Goal: Information Seeking & Learning: Check status

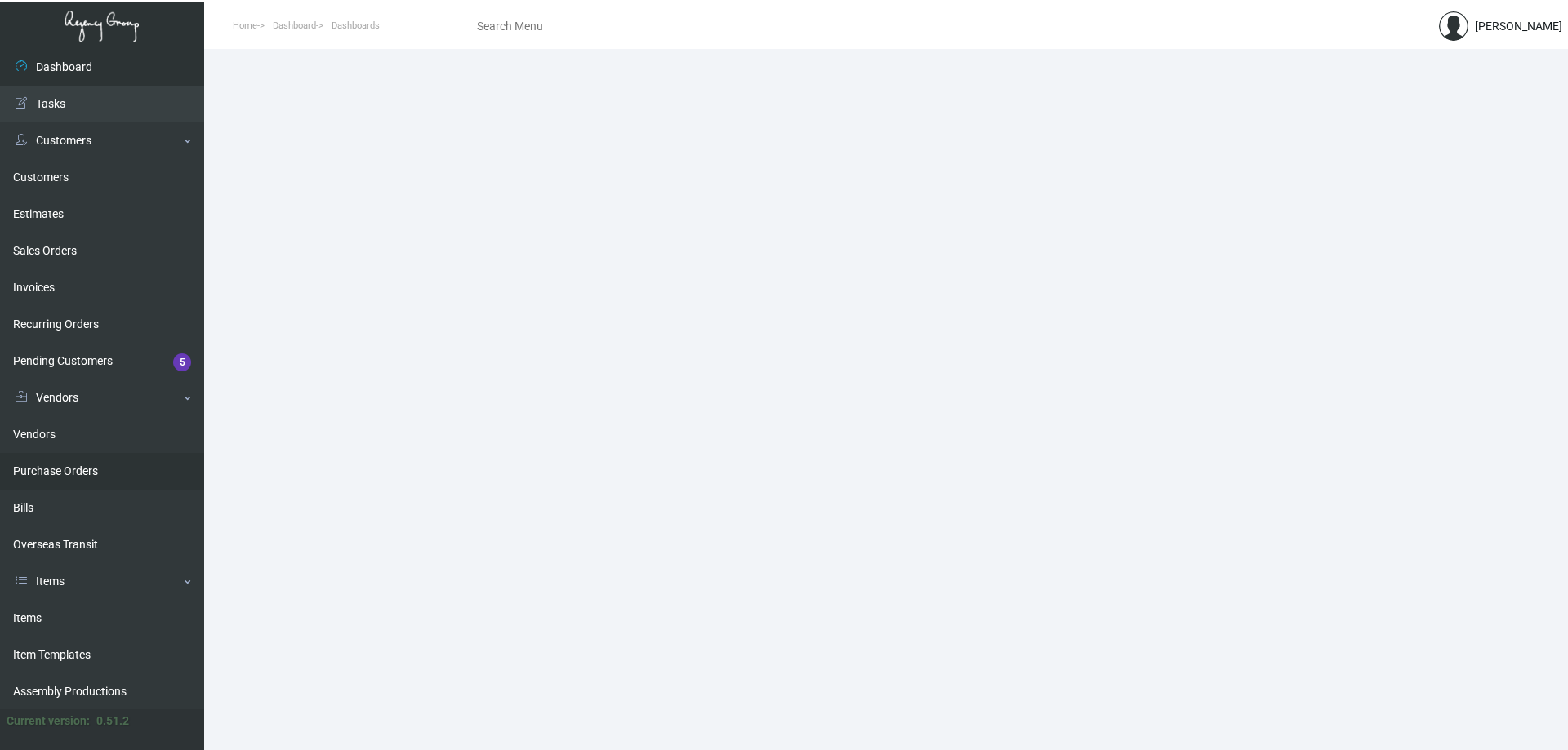
click at [94, 478] on link "Purchase Orders" at bounding box center [102, 471] width 204 height 37
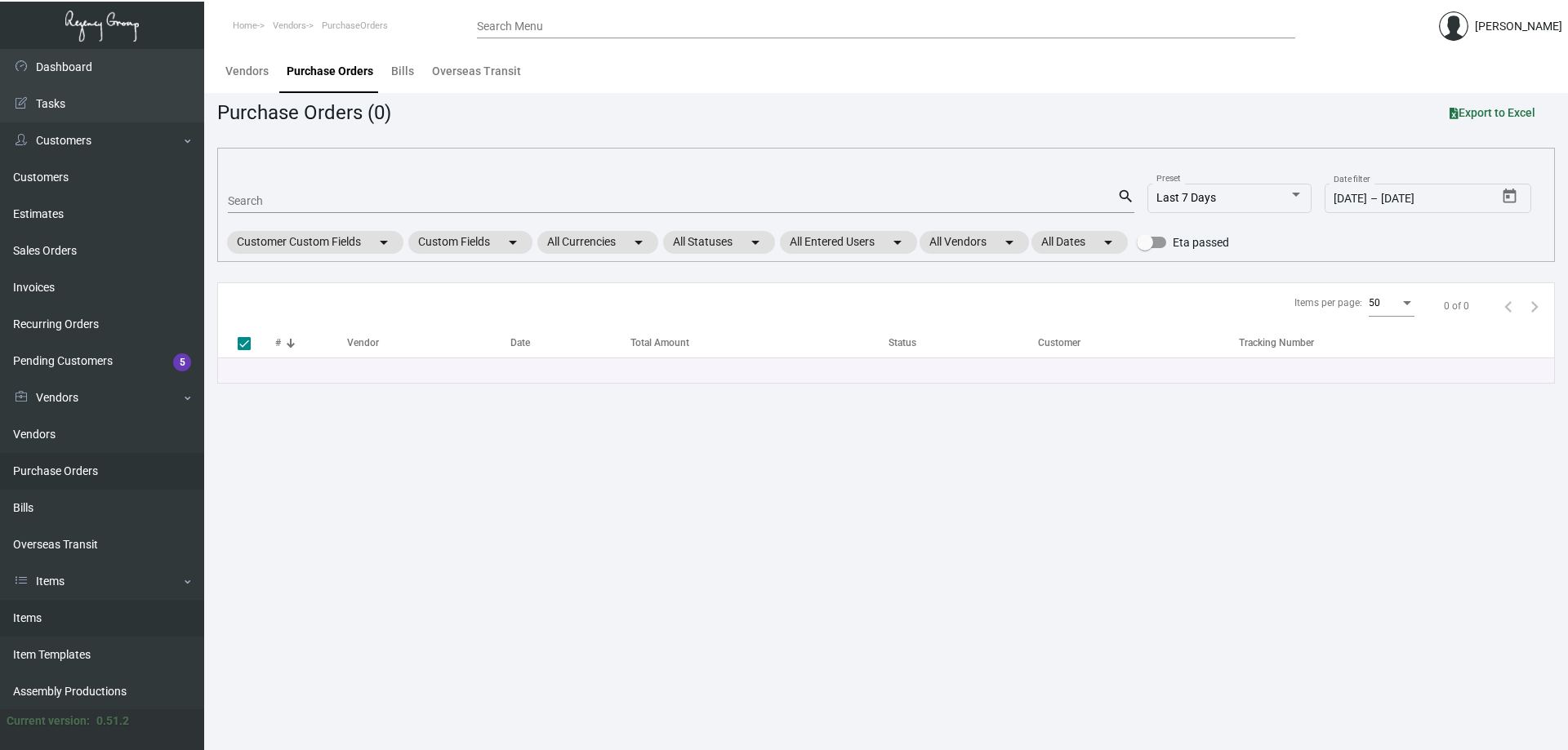
click at [72, 613] on link "Items" at bounding box center [102, 618] width 204 height 37
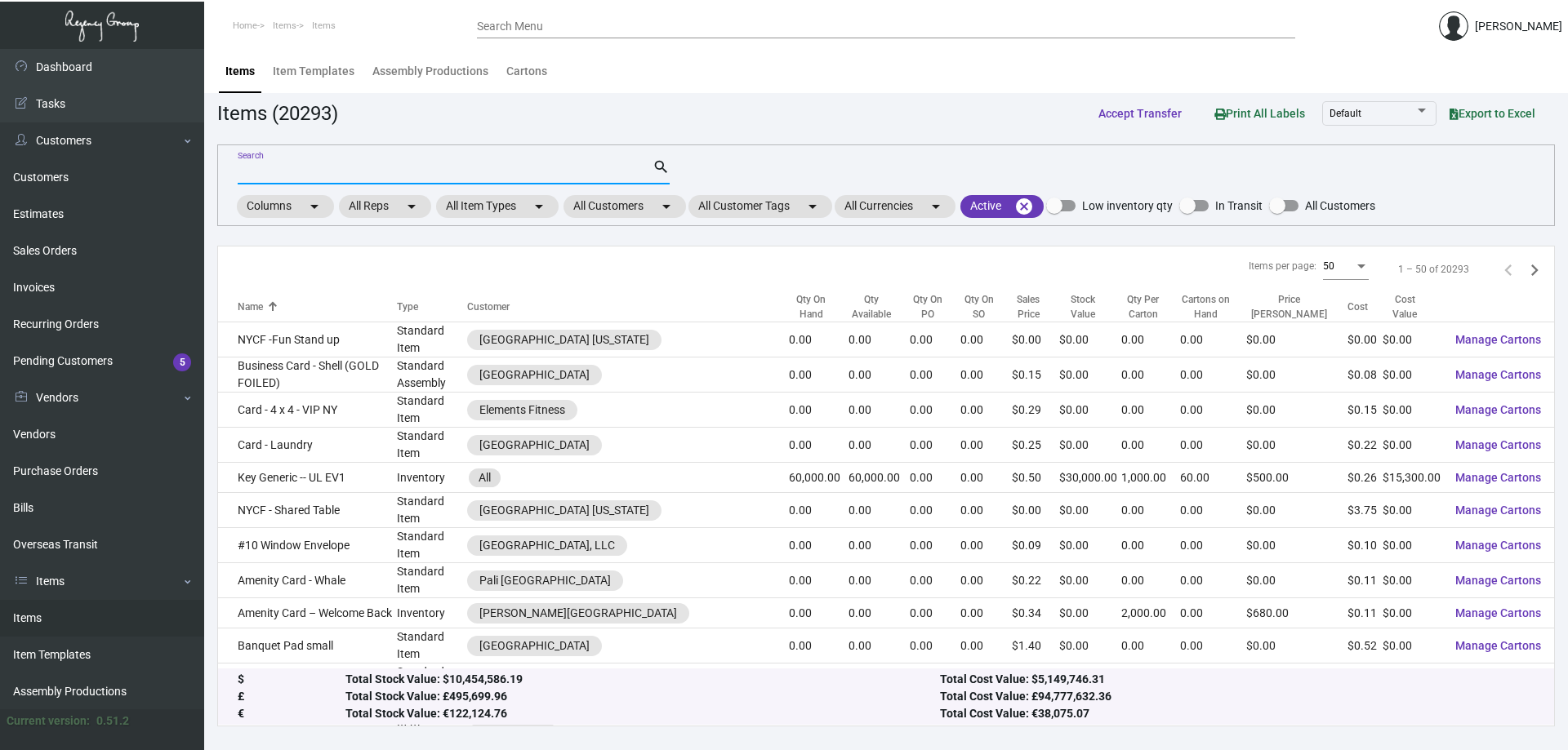
click at [449, 168] on input "Search" at bounding box center [445, 173] width 415 height 13
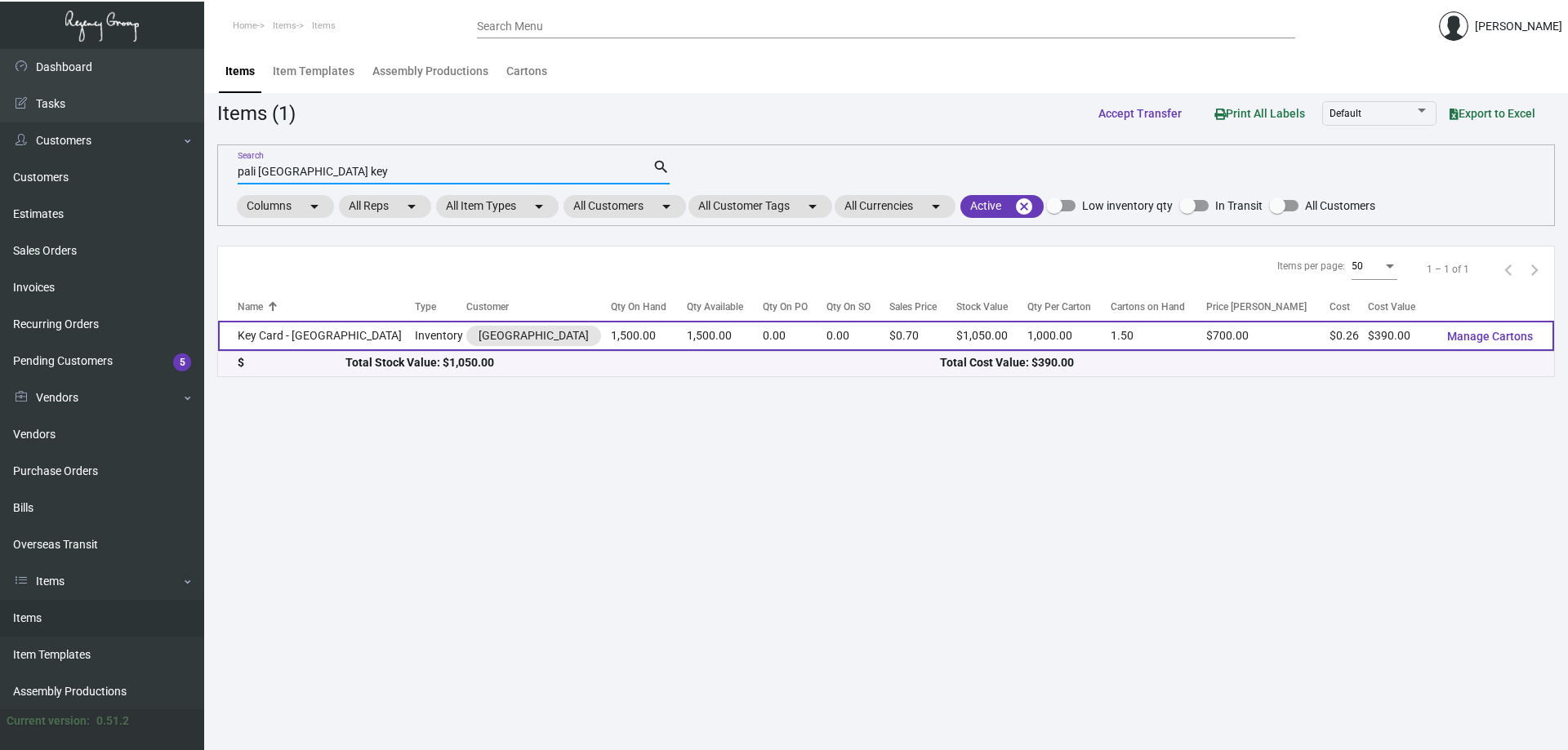
type input "pali [GEOGRAPHIC_DATA] key"
click at [293, 334] on td "Key Card - [GEOGRAPHIC_DATA]" at bounding box center [316, 336] width 197 height 30
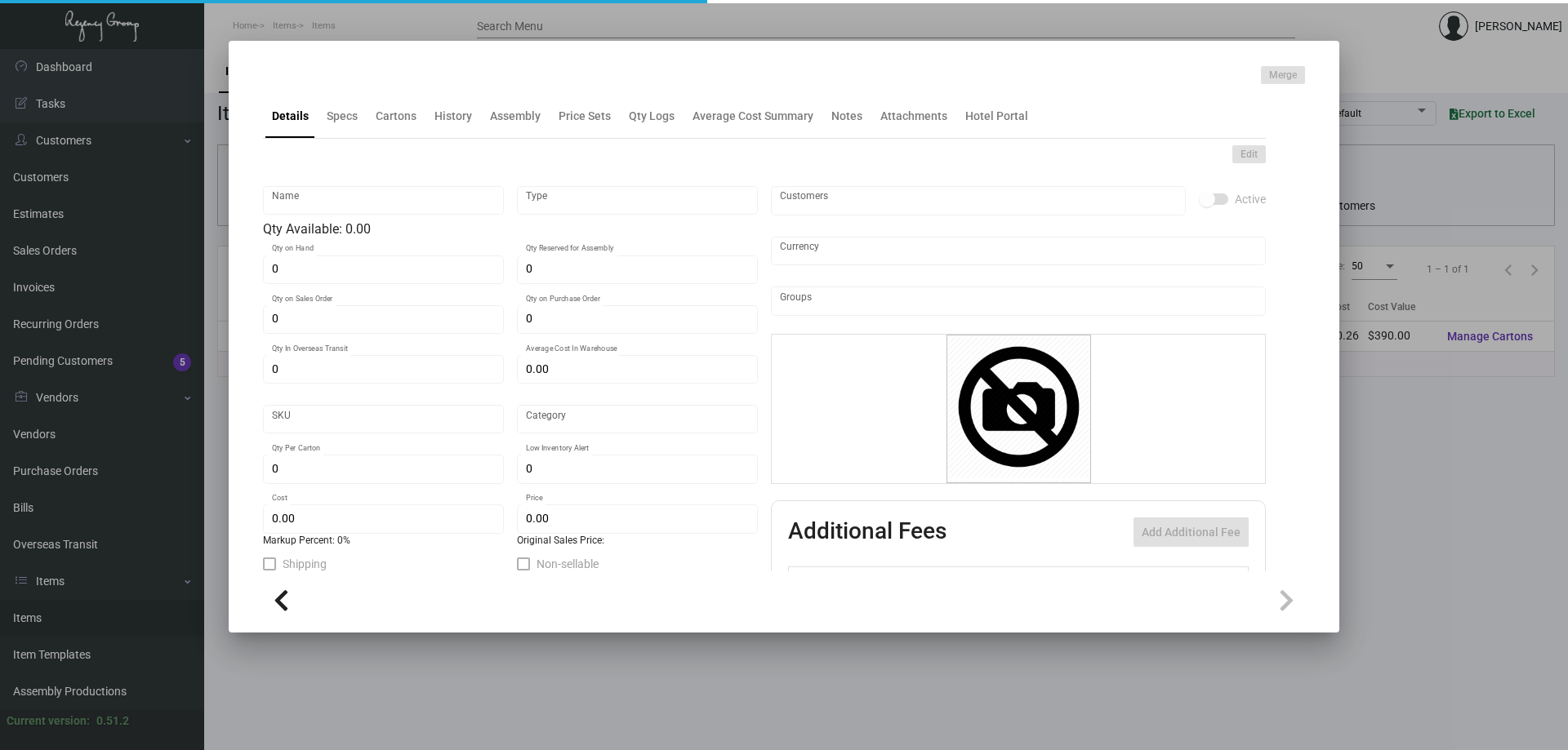
type input "Key Card - [GEOGRAPHIC_DATA]"
type input "Inventory"
type input "1,500"
type input "$ 0.26"
type input "Overseas"
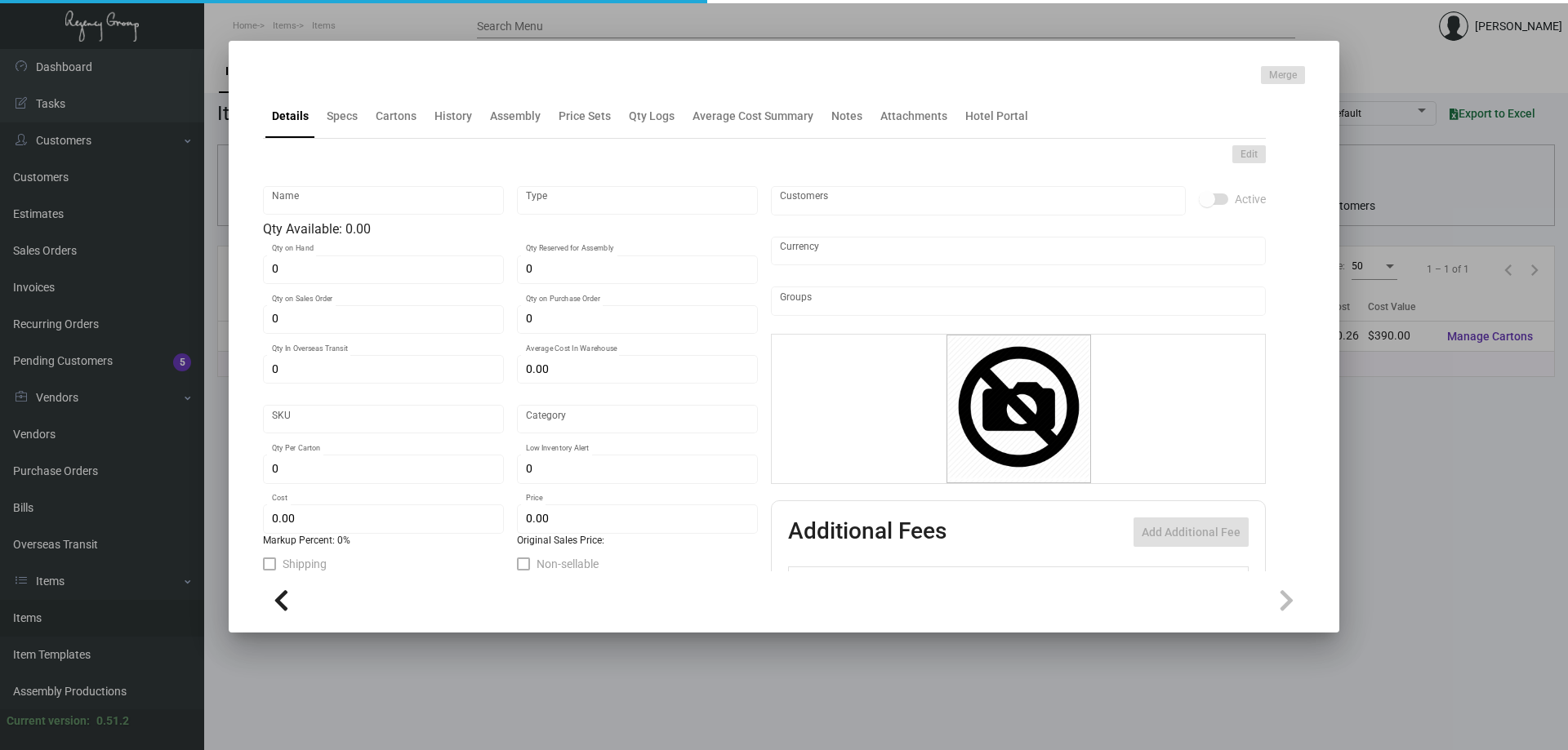
type input "1,000"
type input "$ 0.26"
type input "$ 0.70"
checkbox input "true"
type input "United States Dollar $"
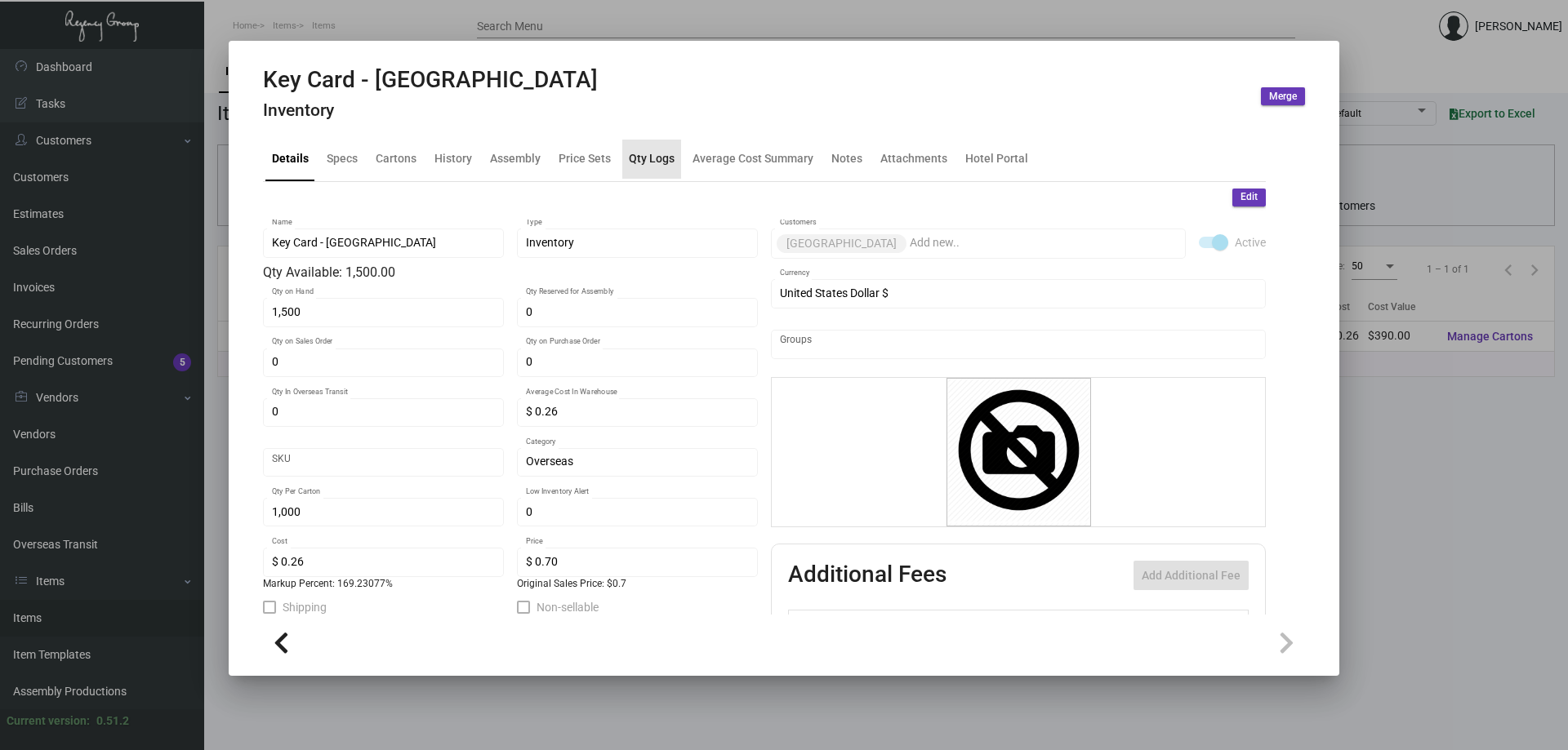
click at [648, 161] on div "Qty Logs" at bounding box center [651, 159] width 45 height 17
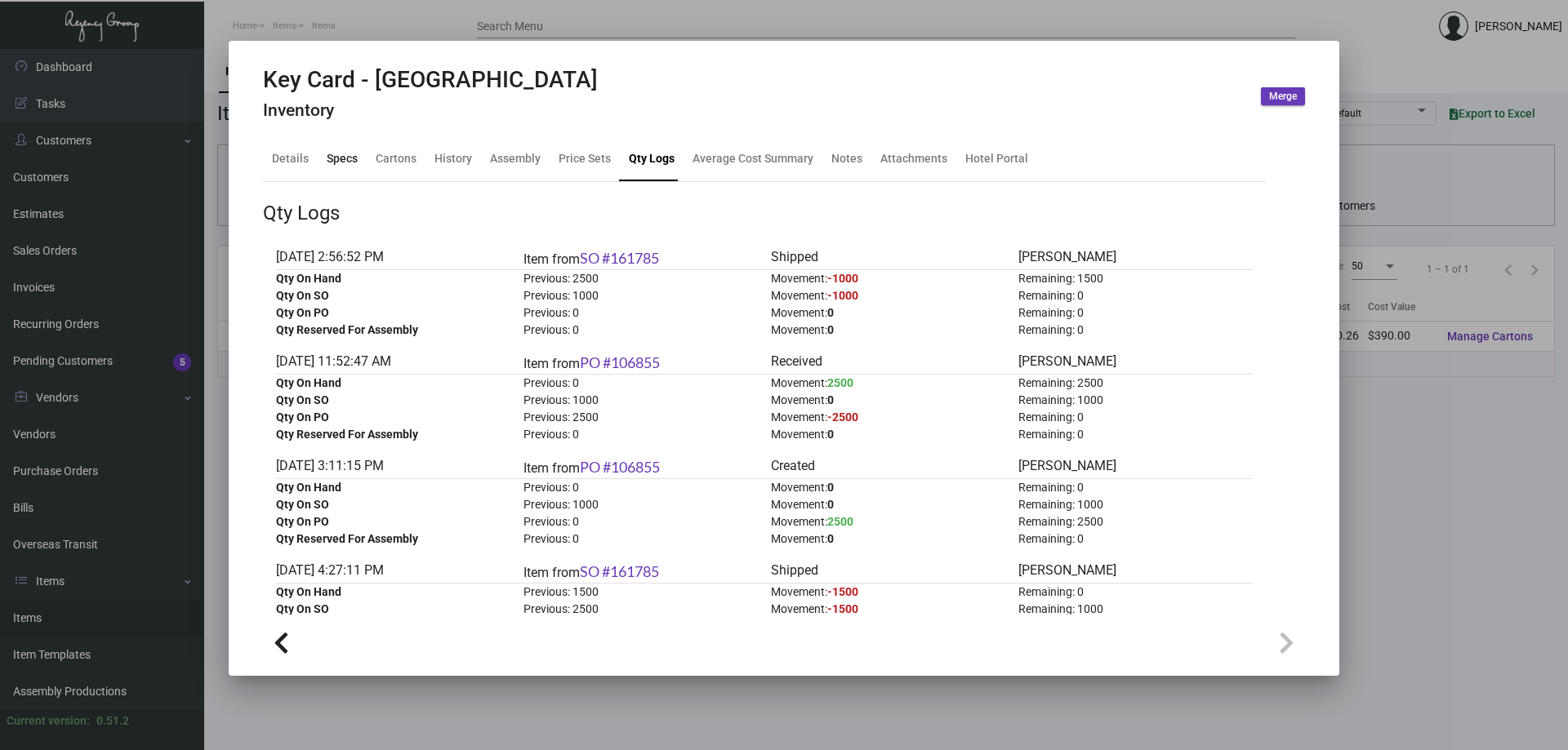
click at [346, 161] on div "Specs" at bounding box center [342, 159] width 31 height 17
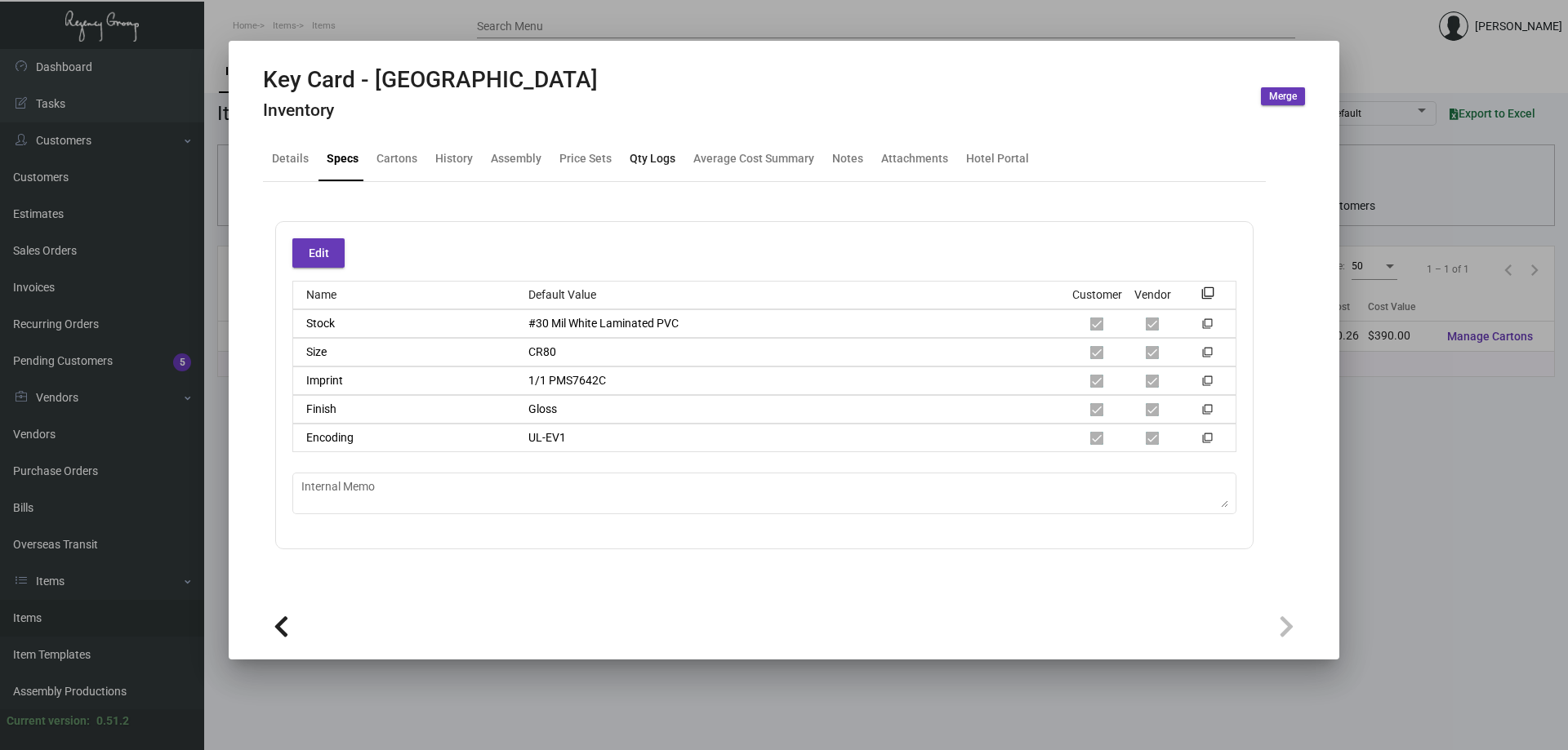
click at [630, 159] on div "Qty Logs" at bounding box center [652, 159] width 45 height 17
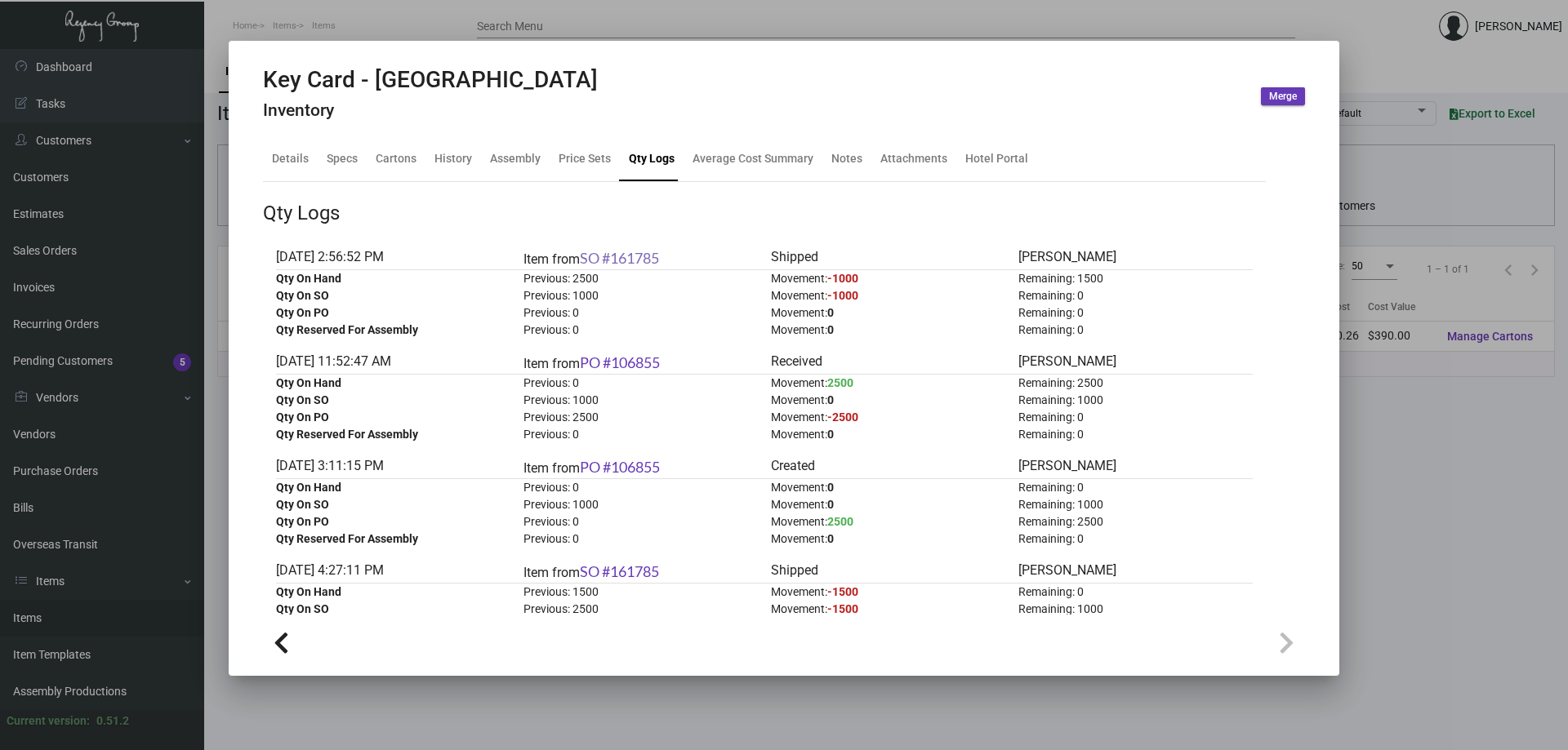
click at [639, 260] on link "SO #161785" at bounding box center [619, 258] width 79 height 18
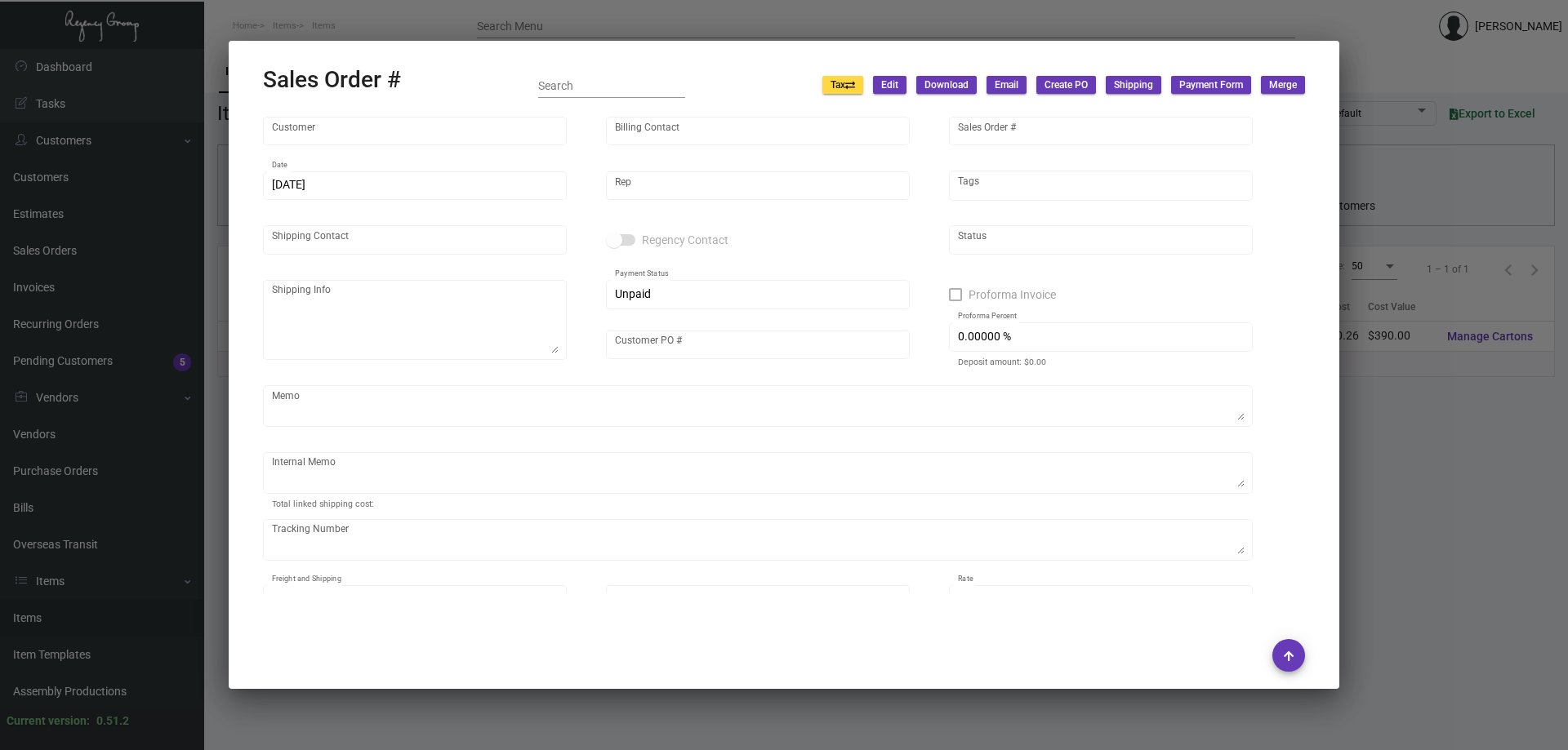
type input "[GEOGRAPHIC_DATA]"
type input "INVOICES ONLY"
type input "161785"
type input "[DATE]"
type input "[PERSON_NAME]"
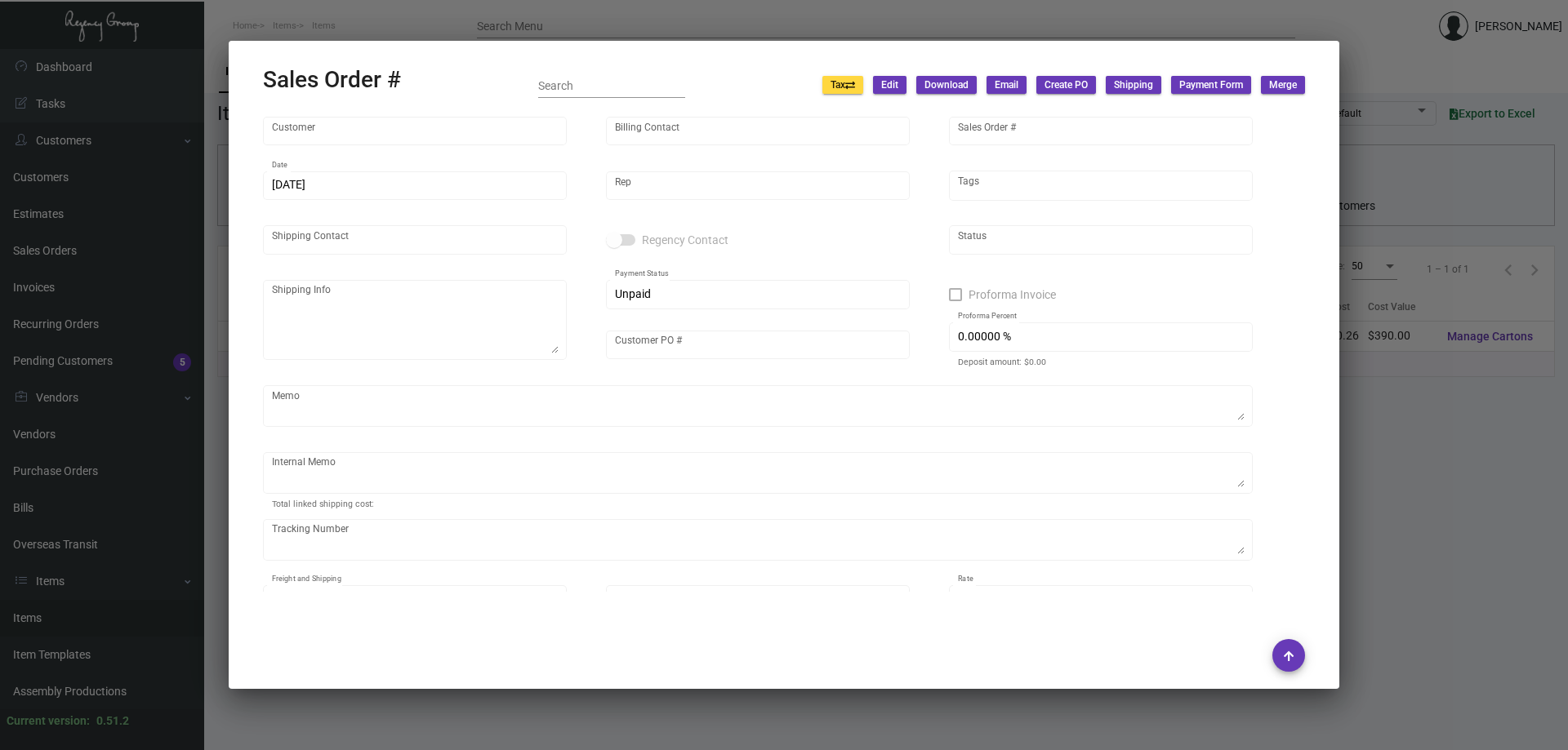
type input "[PERSON_NAME]"
type textarea "[GEOGRAPHIC_DATA] - [PERSON_NAME] [STREET_ADDRESS][PERSON_NAME]"
type input "[PERSON_NAME]"
type textarea "10.93 8.35 1000 keys"
type input "United States Dollar $"
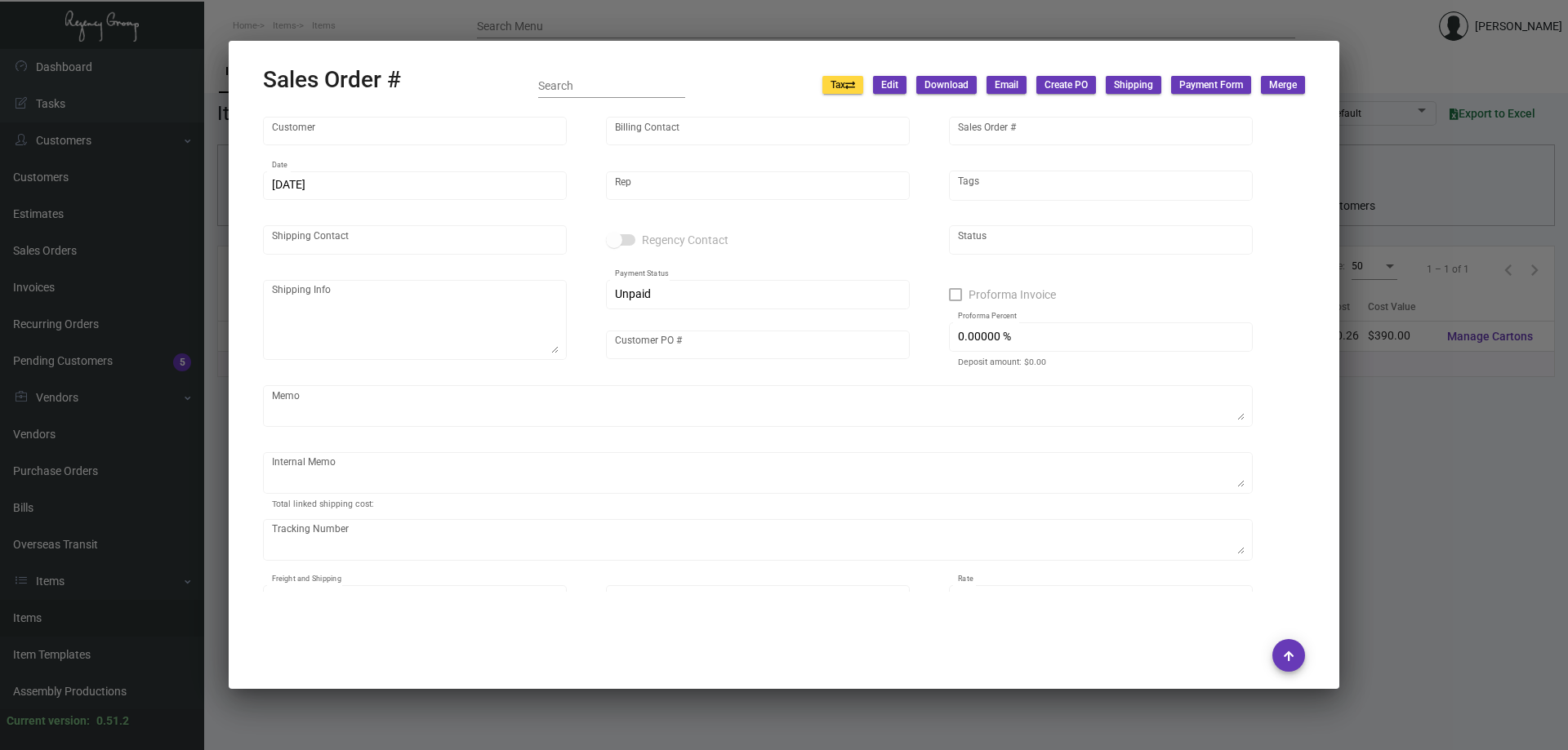
type input "$ 49.87"
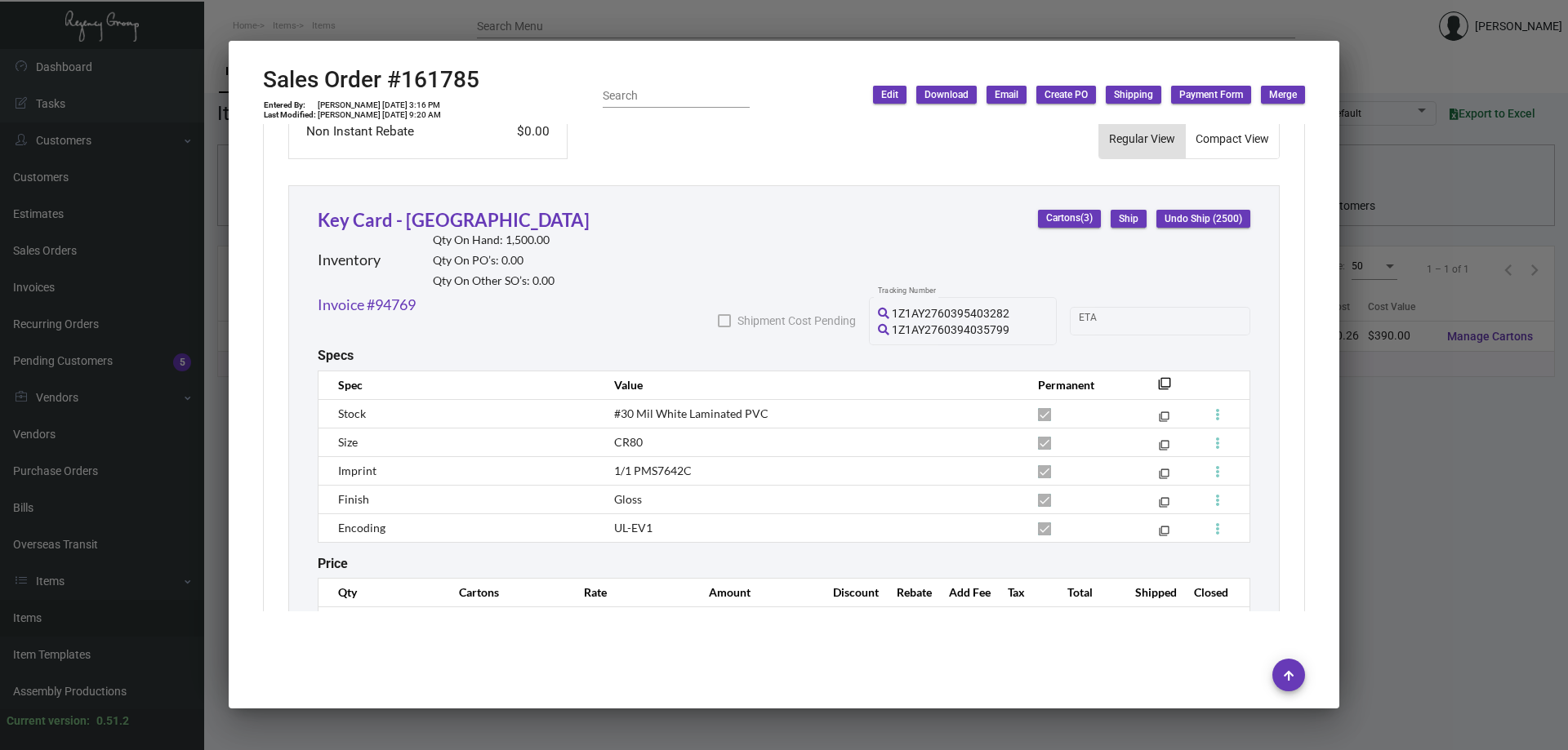
scroll to position [832, 0]
click at [528, 23] on div at bounding box center [784, 375] width 1568 height 750
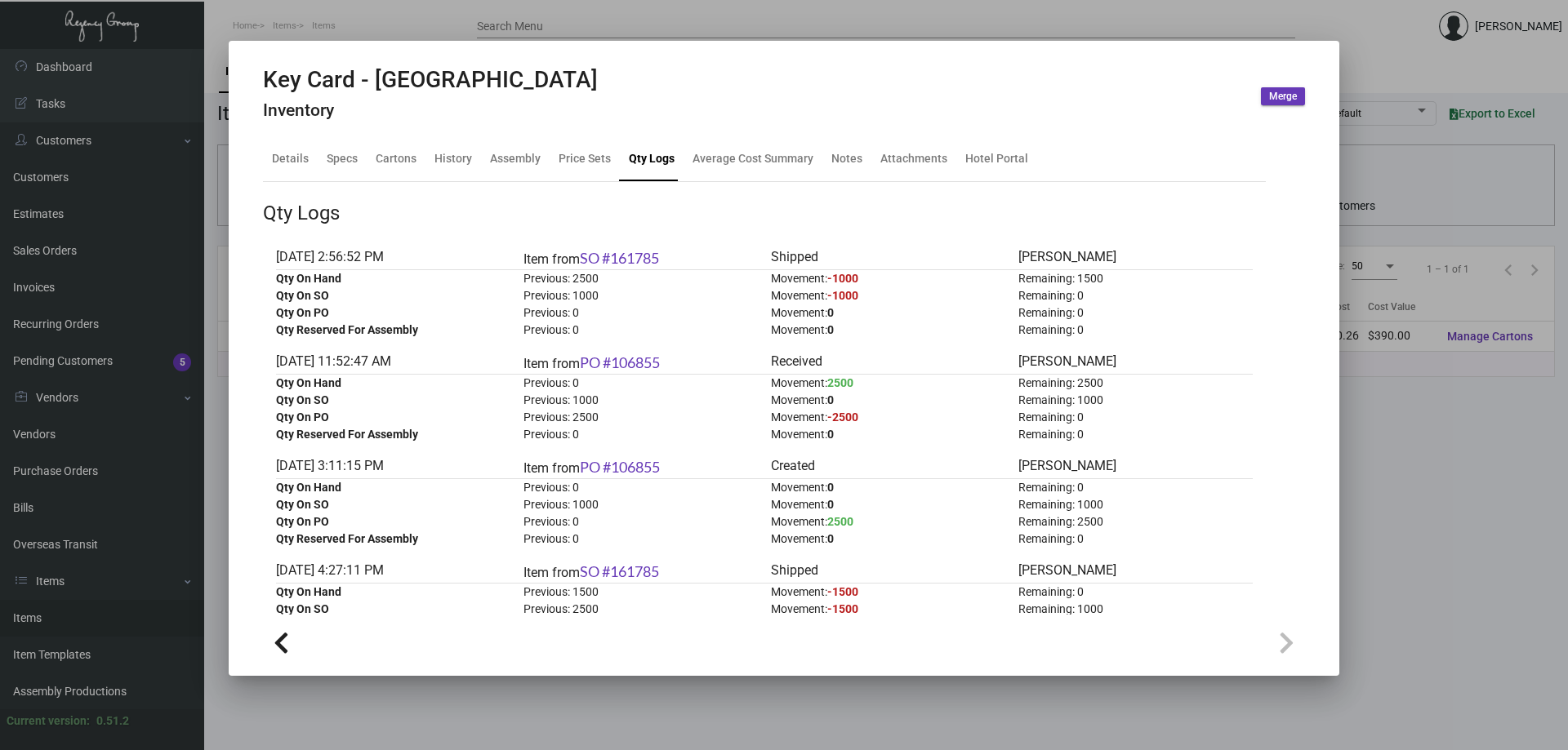
click at [513, 10] on div at bounding box center [784, 375] width 1568 height 750
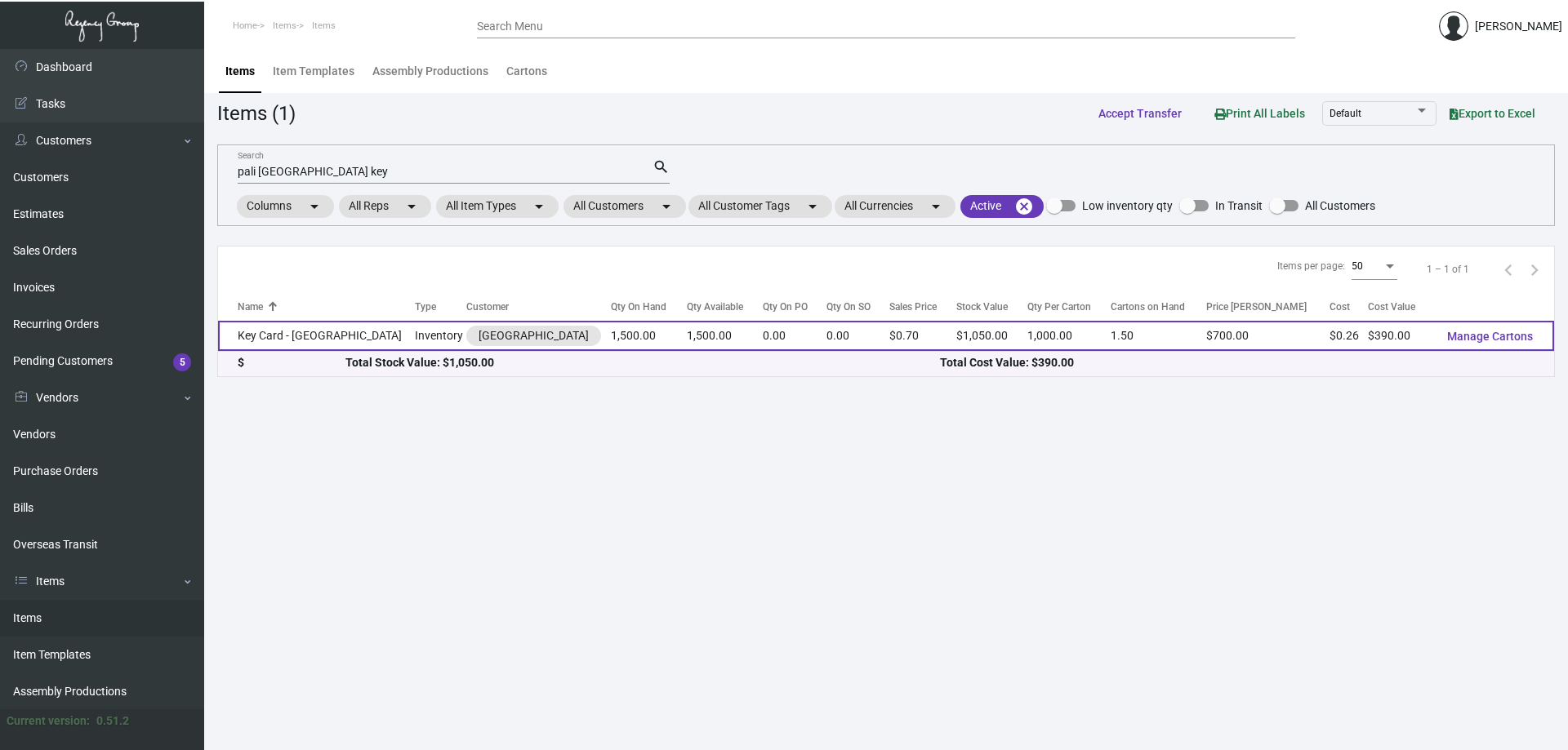
click at [611, 340] on td "1,500.00" at bounding box center [649, 336] width 76 height 30
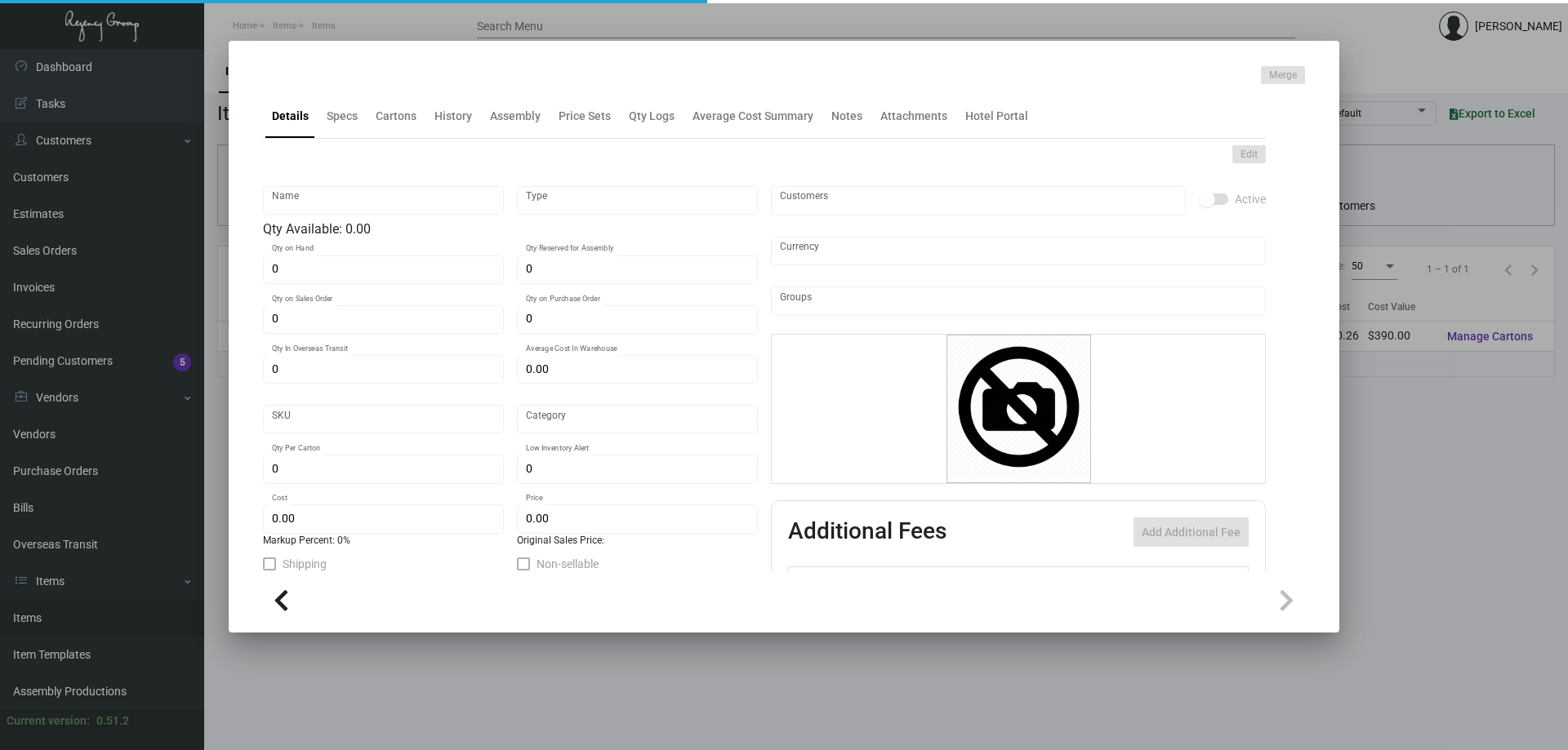
type input "Key Card - [GEOGRAPHIC_DATA]"
type input "Inventory"
type input "1,500"
type input "$ 0.26"
type input "Overseas"
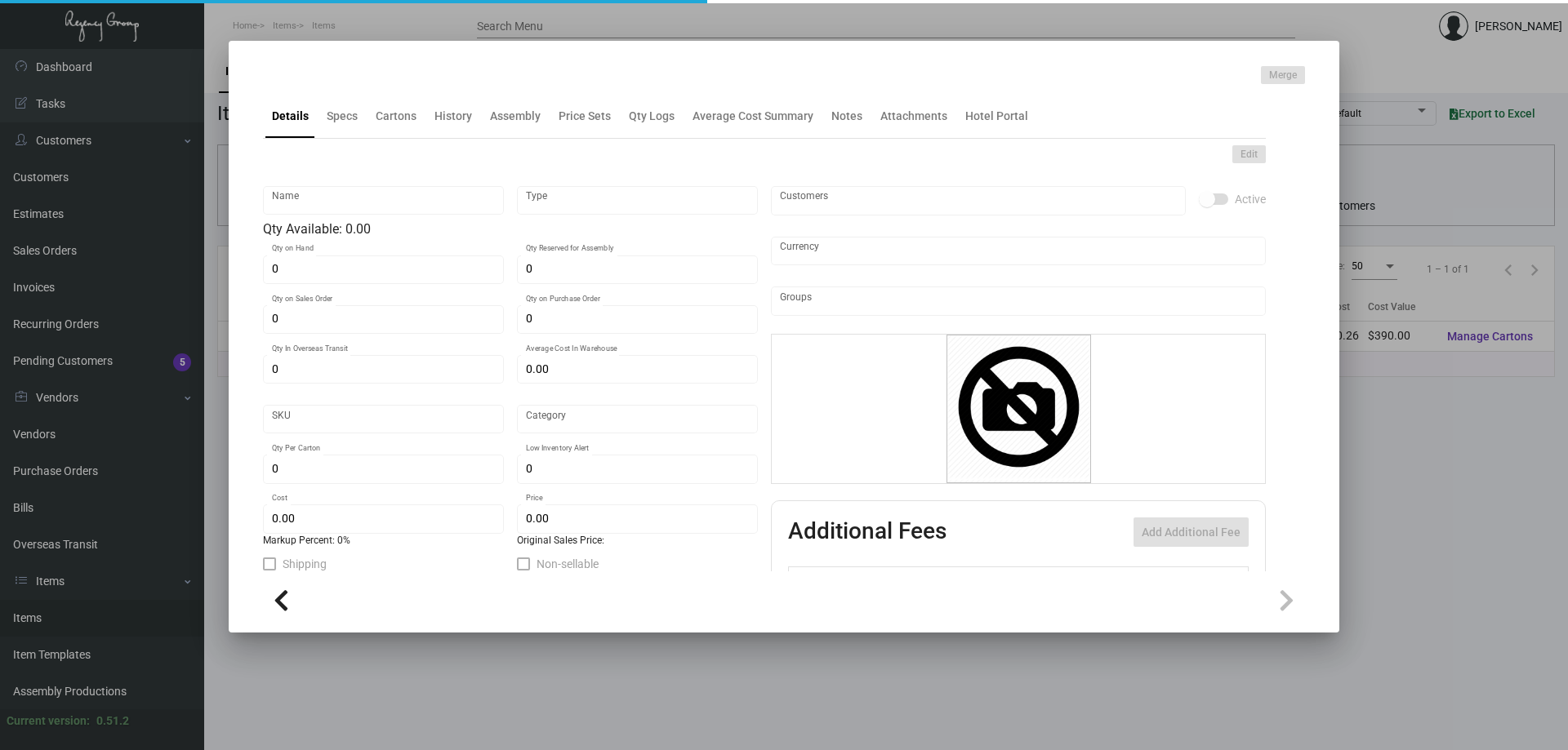
type input "1,000"
type input "$ 0.26"
type input "$ 0.70"
checkbox input "true"
type input "United States Dollar $"
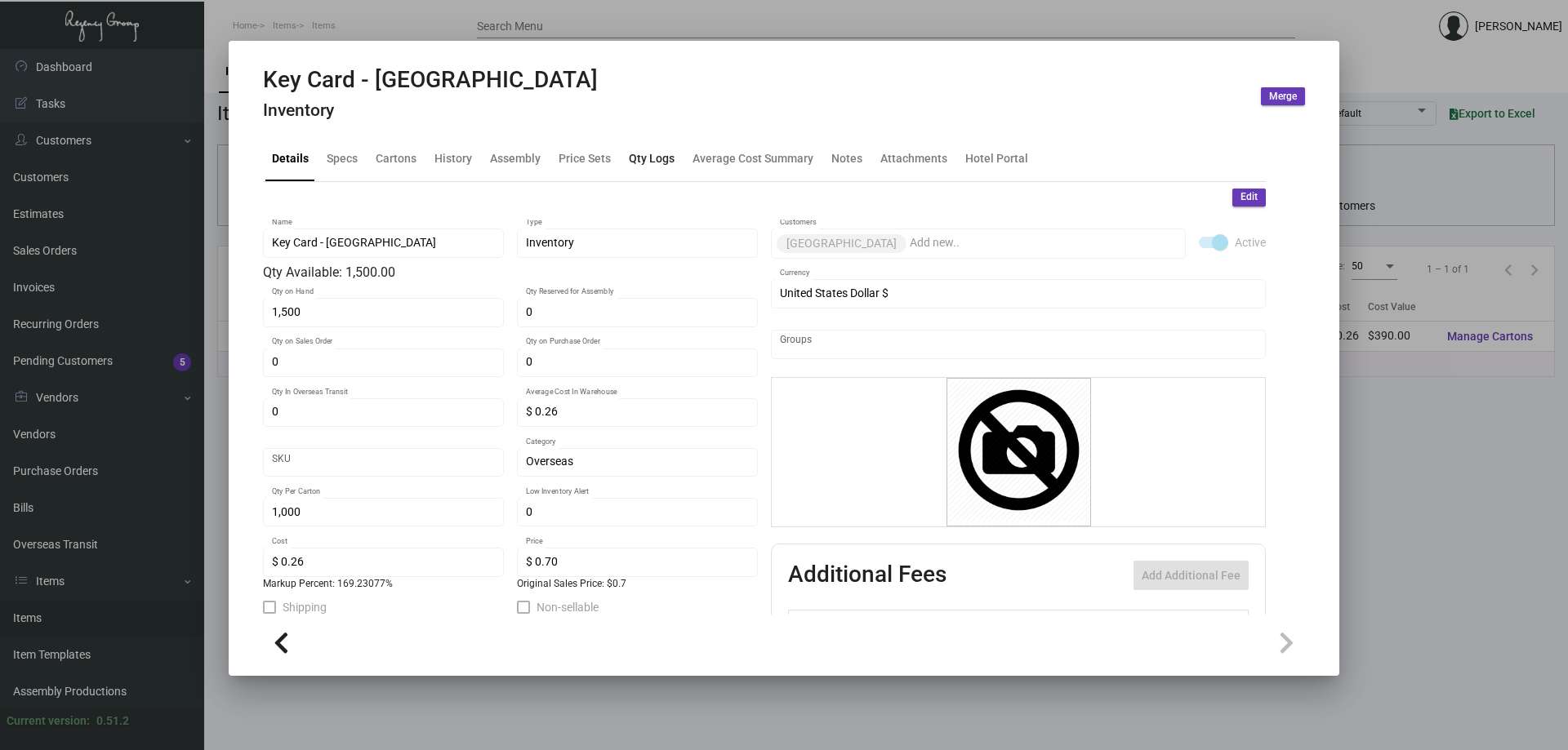
click at [652, 148] on div "Qty Logs" at bounding box center [652, 159] width 59 height 39
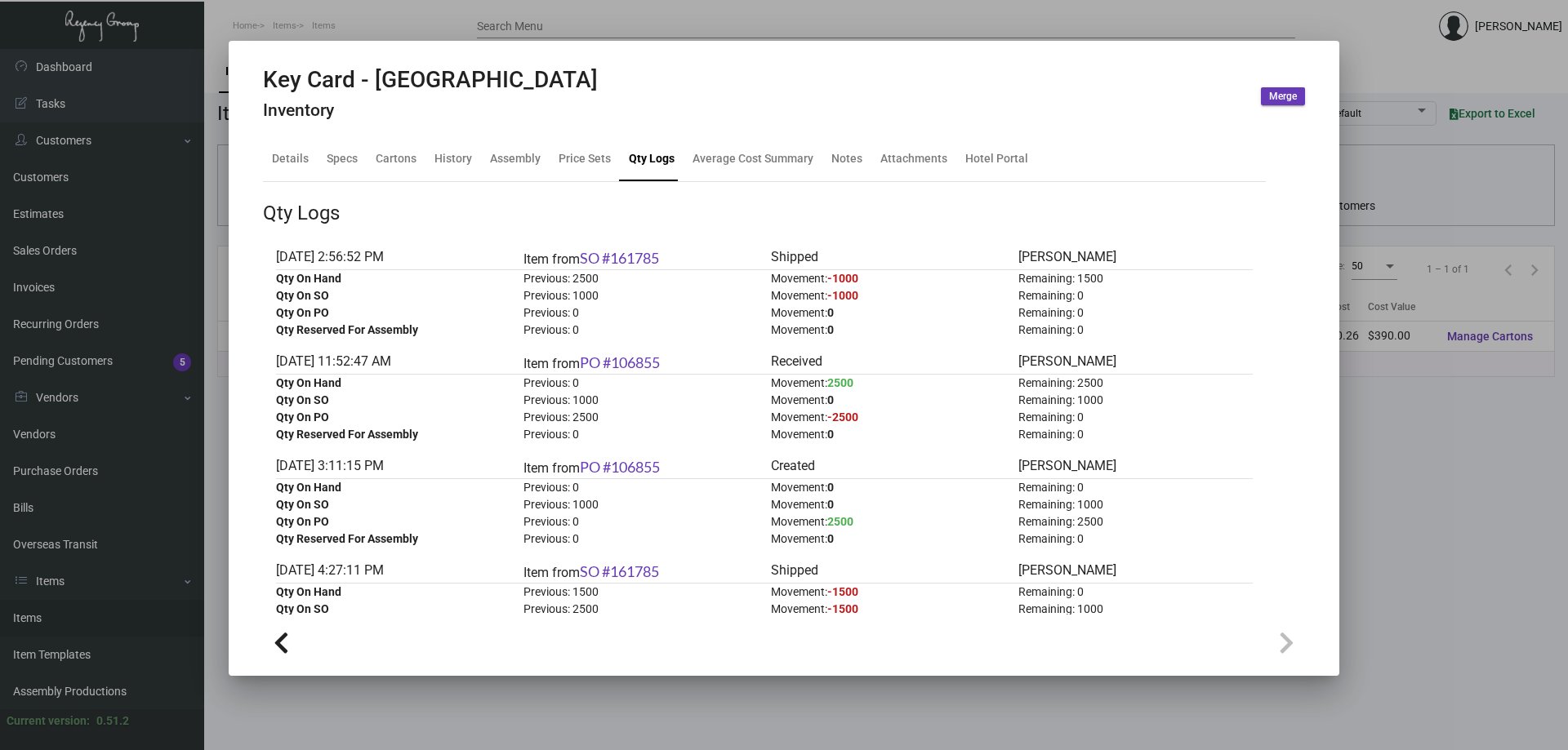
click at [509, 18] on div at bounding box center [784, 375] width 1568 height 750
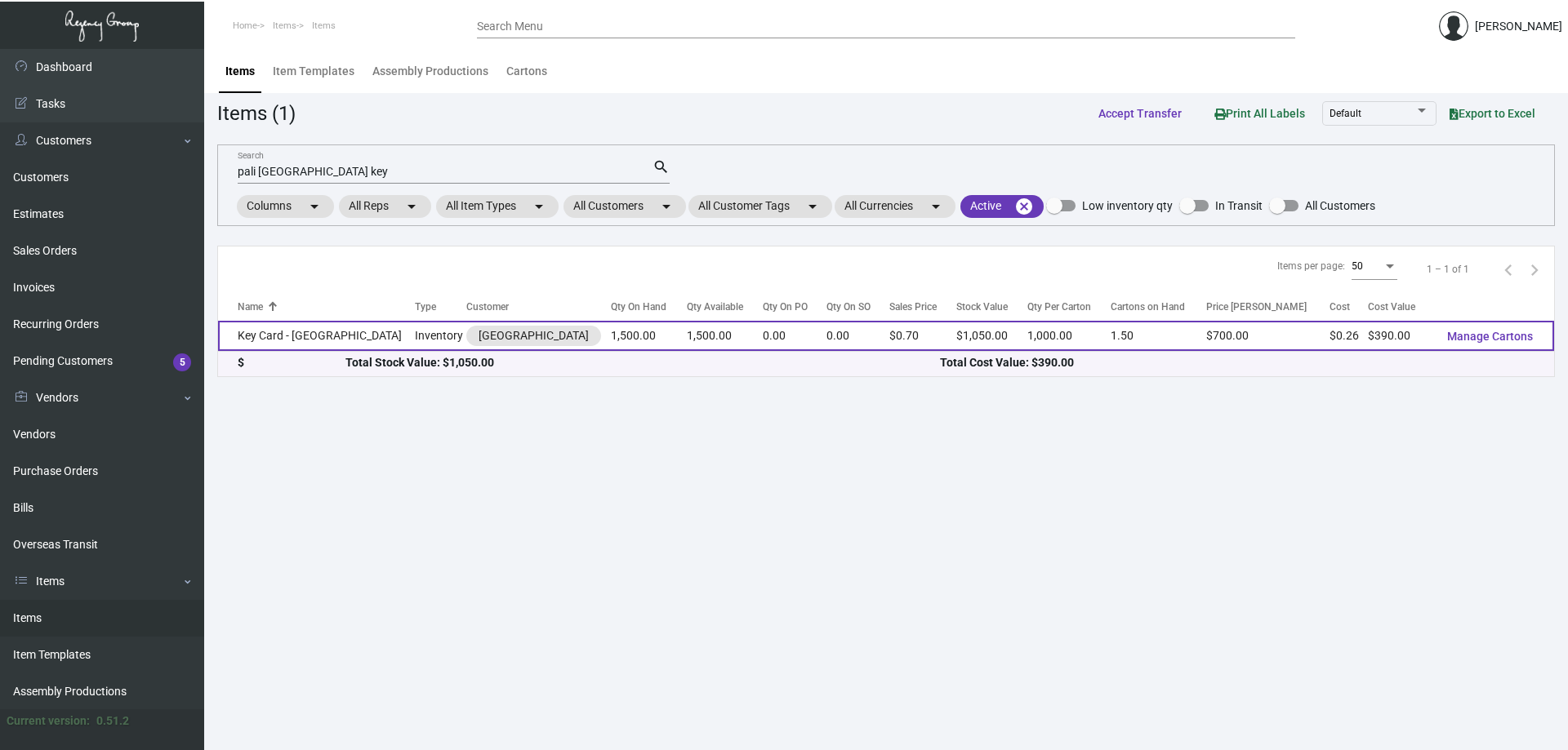
click at [294, 335] on td "Key Card - [GEOGRAPHIC_DATA]" at bounding box center [316, 336] width 197 height 30
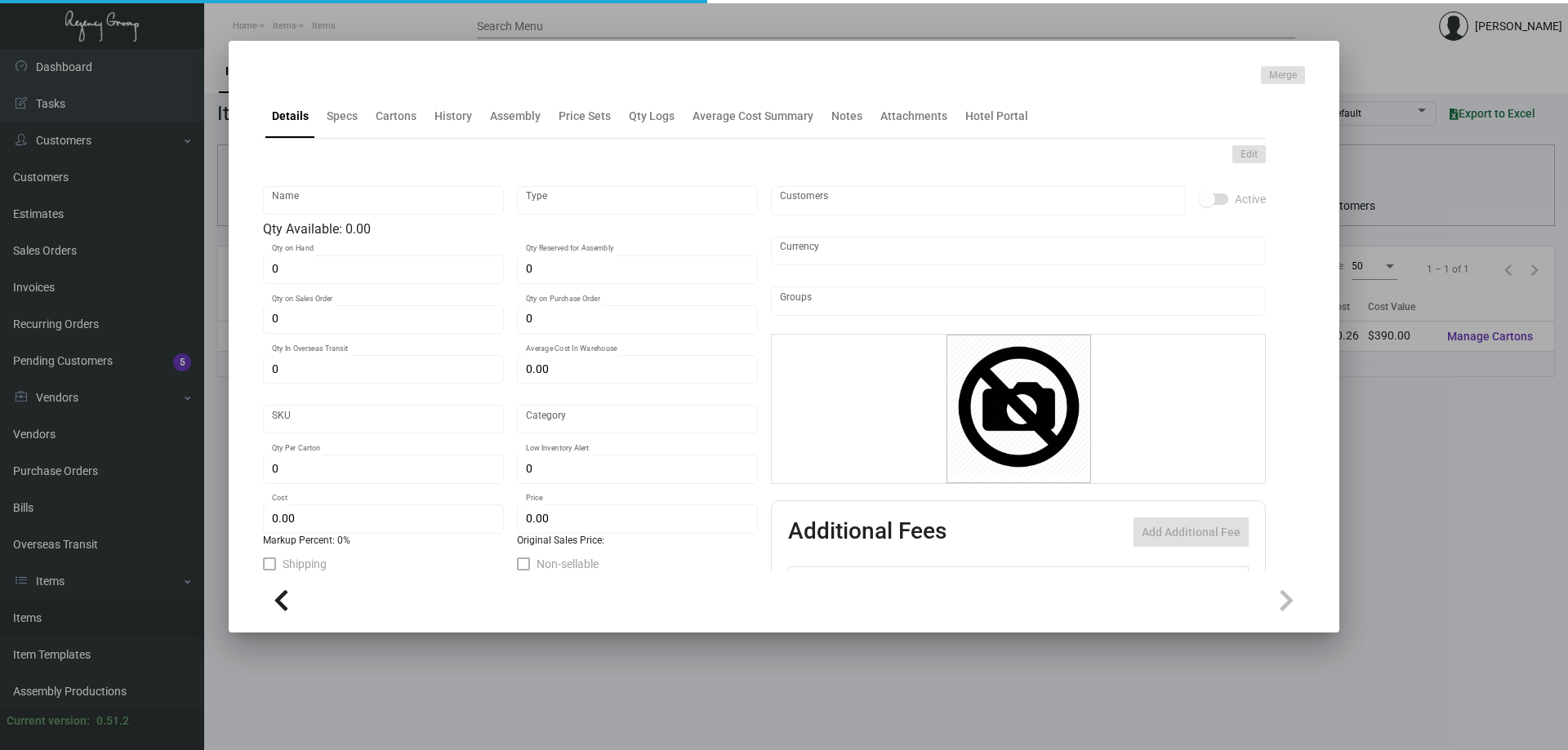
type input "Key Card - [GEOGRAPHIC_DATA]"
type input "Inventory"
type input "1,500"
type input "$ 0.26"
type input "Overseas"
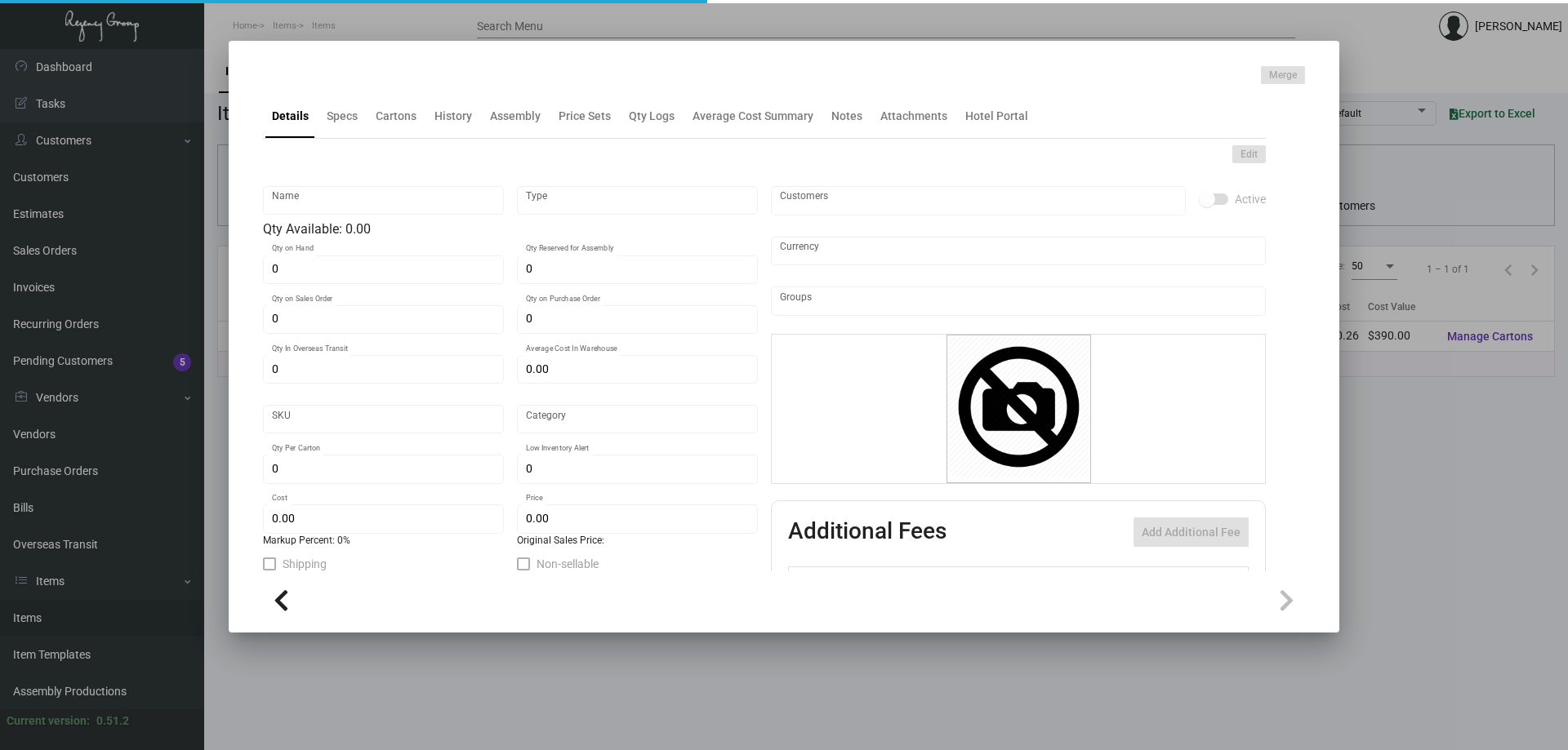
type input "1,000"
type input "$ 0.26"
type input "$ 0.70"
checkbox input "true"
type input "United States Dollar $"
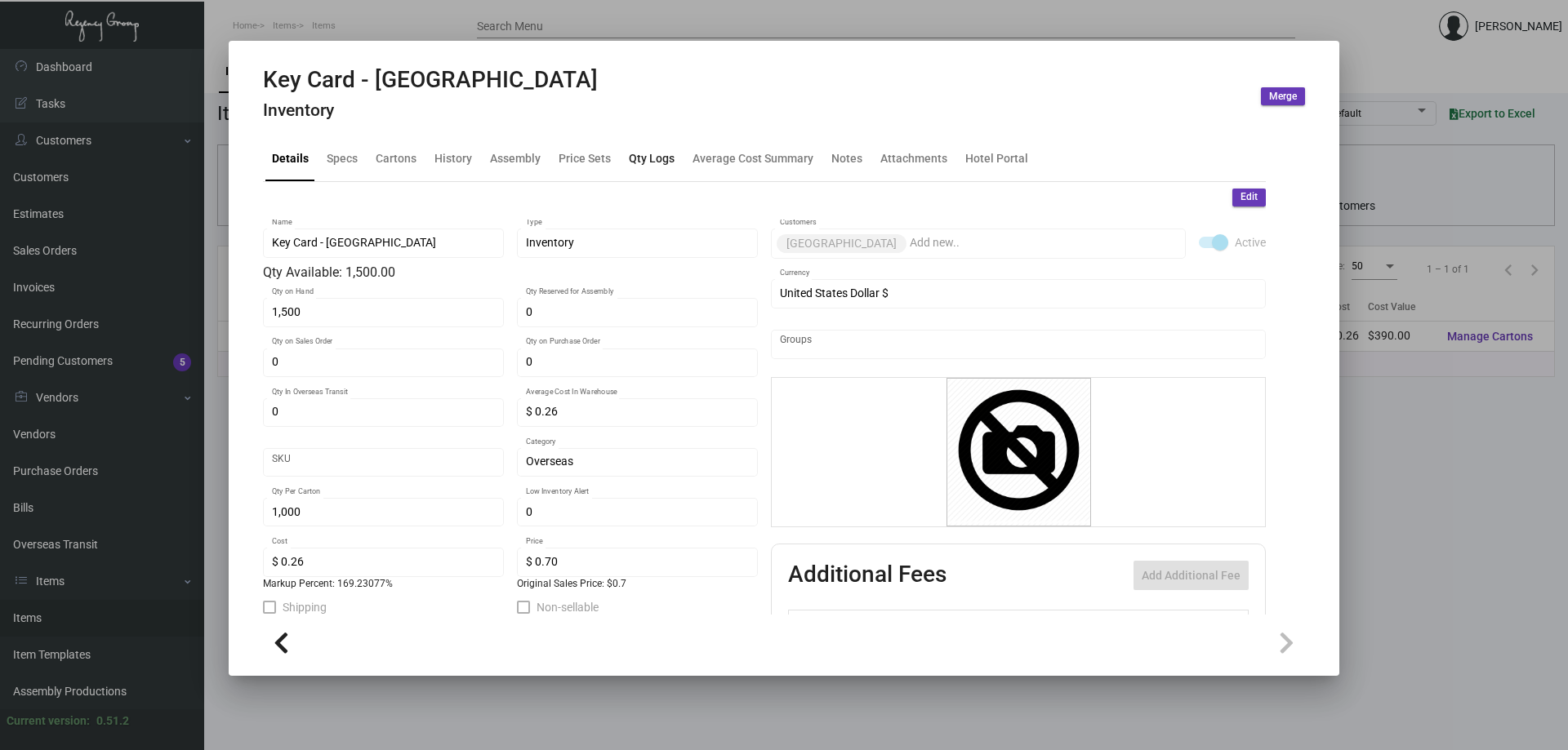
click at [657, 167] on div "Qty Logs" at bounding box center [651, 159] width 45 height 17
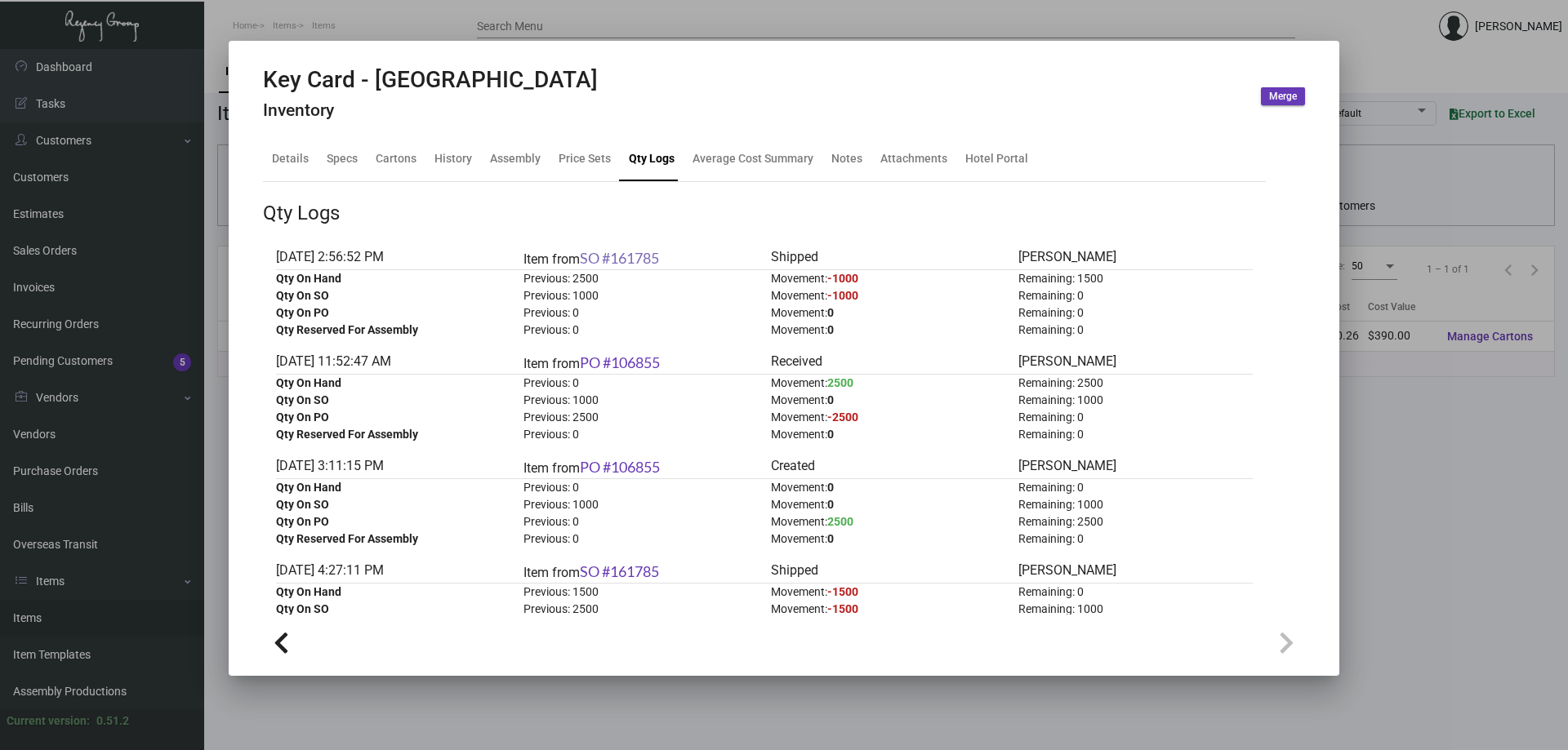
click at [641, 254] on link "SO #161785" at bounding box center [619, 258] width 79 height 18
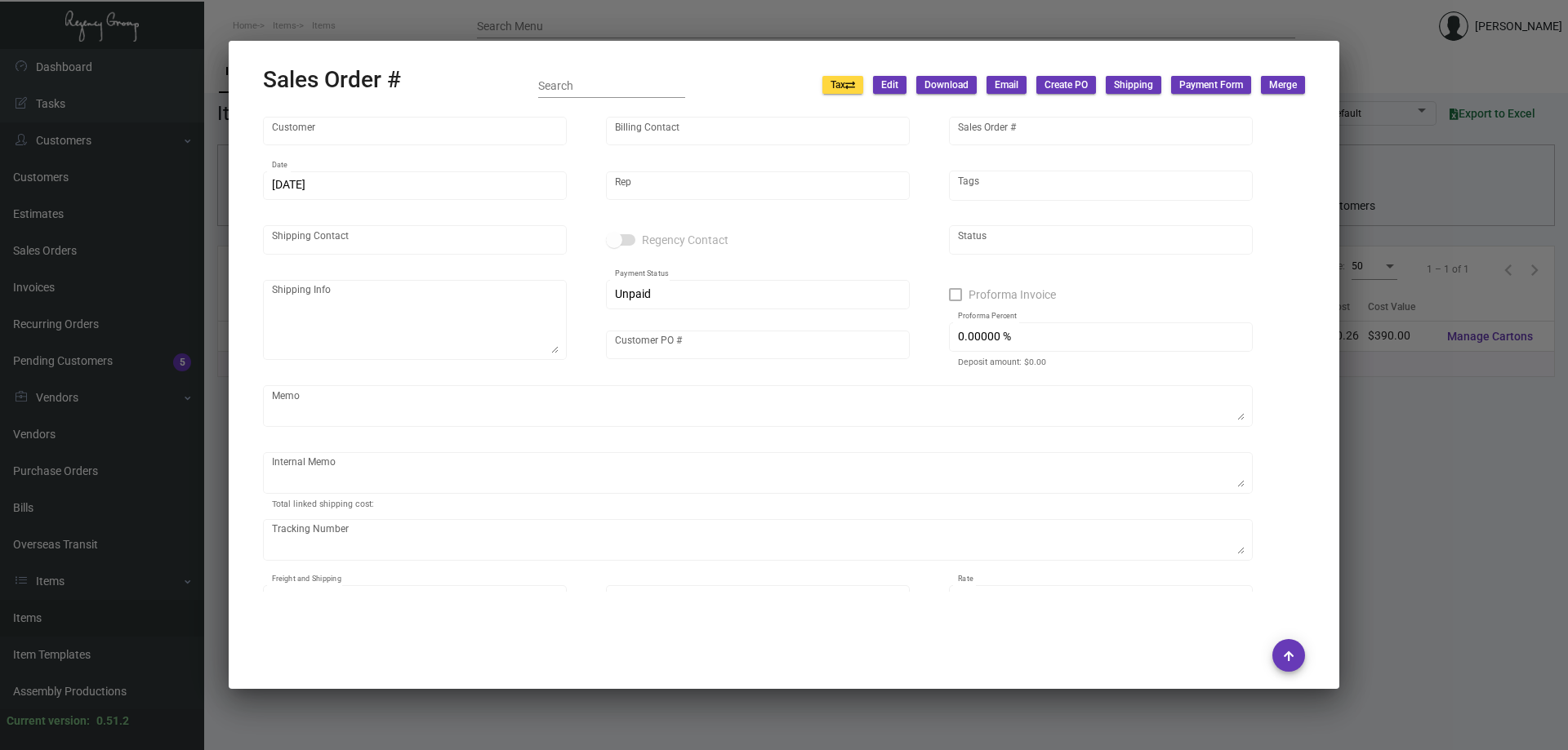
type input "[GEOGRAPHIC_DATA]"
type input "INVOICES ONLY"
type input "161785"
type input "[DATE]"
type input "[PERSON_NAME]"
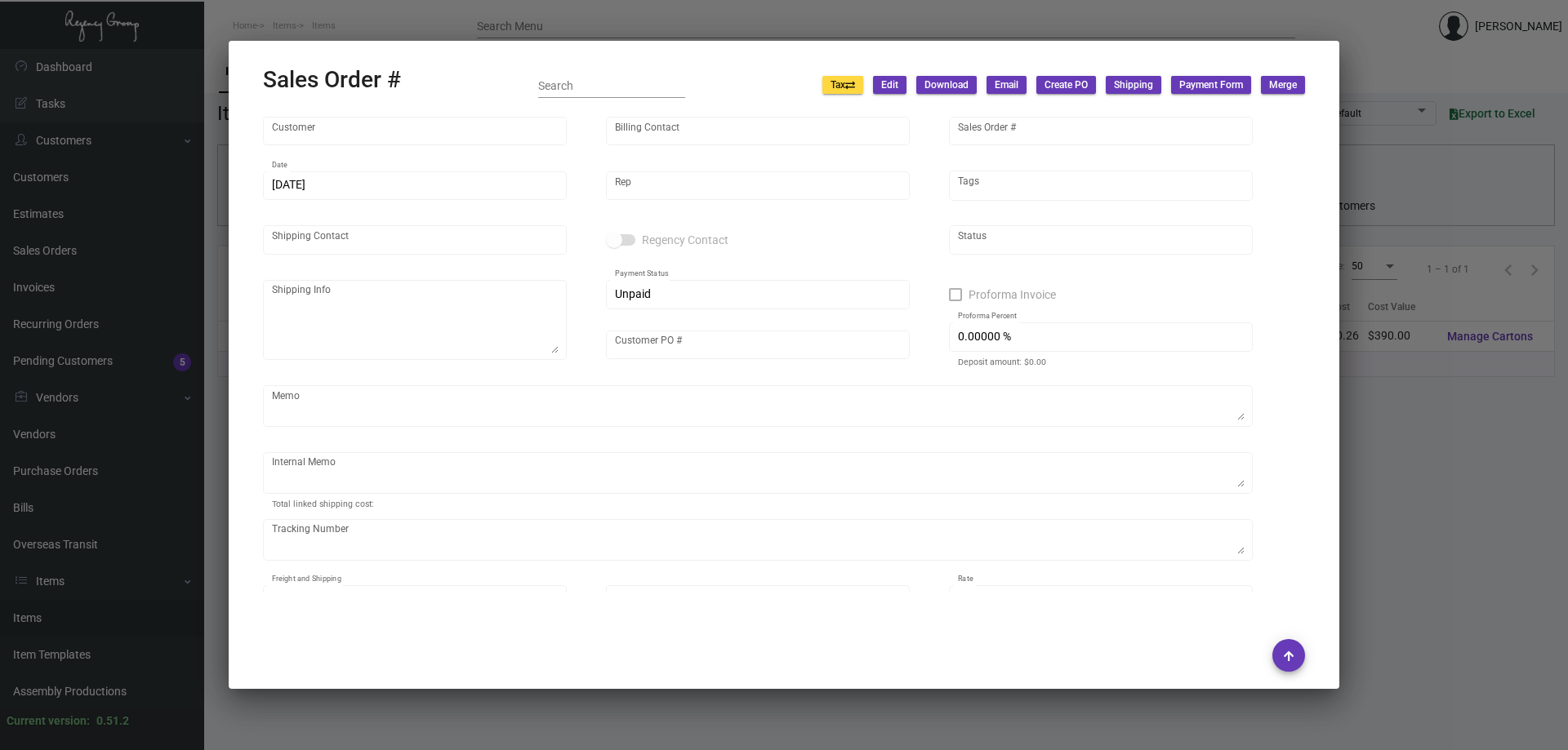
type input "[PERSON_NAME]"
type textarea "[GEOGRAPHIC_DATA] - [PERSON_NAME] [STREET_ADDRESS][PERSON_NAME]"
type input "[PERSON_NAME]"
type textarea "10.93 8.35 1000 keys"
type input "United States Dollar $"
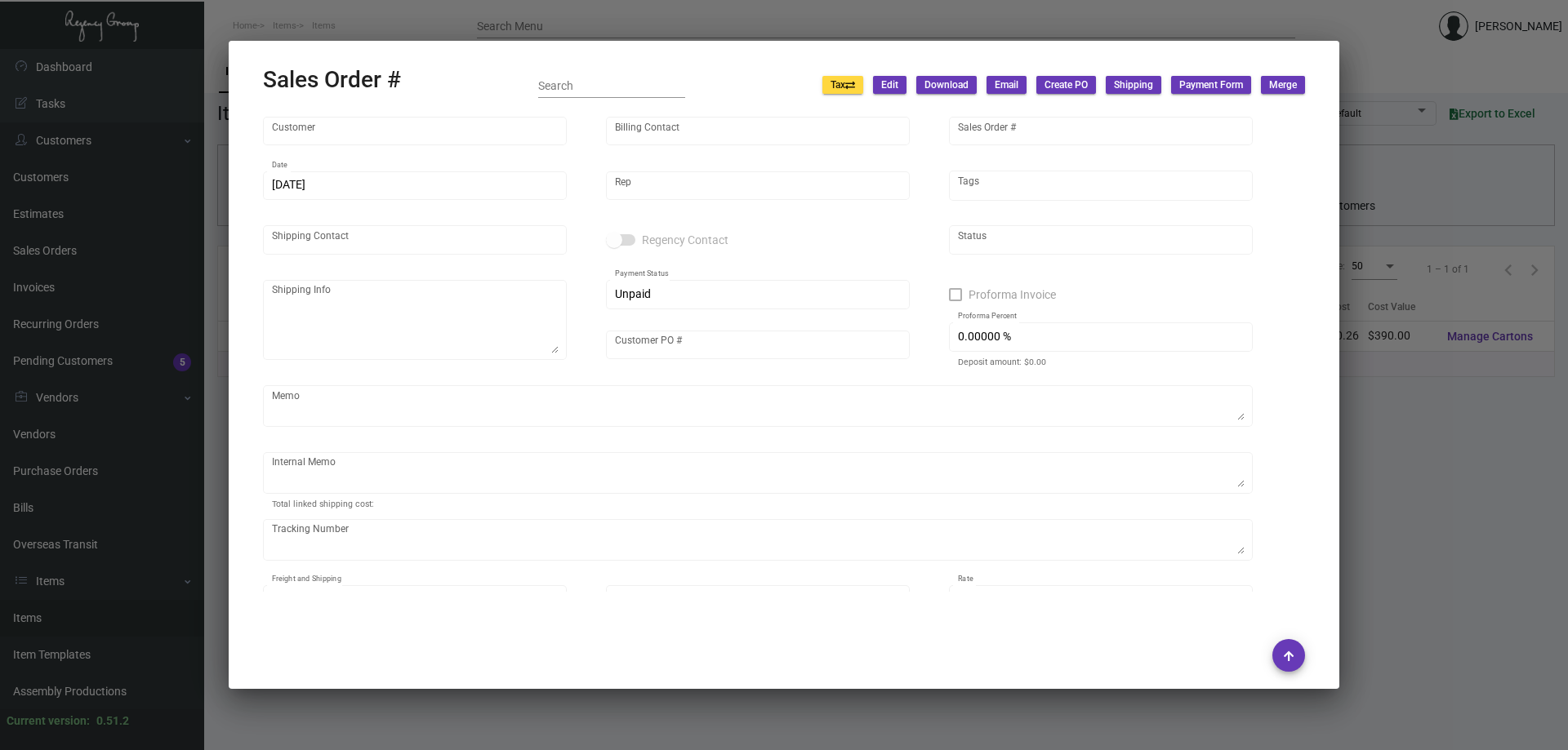
type input "$ 49.87"
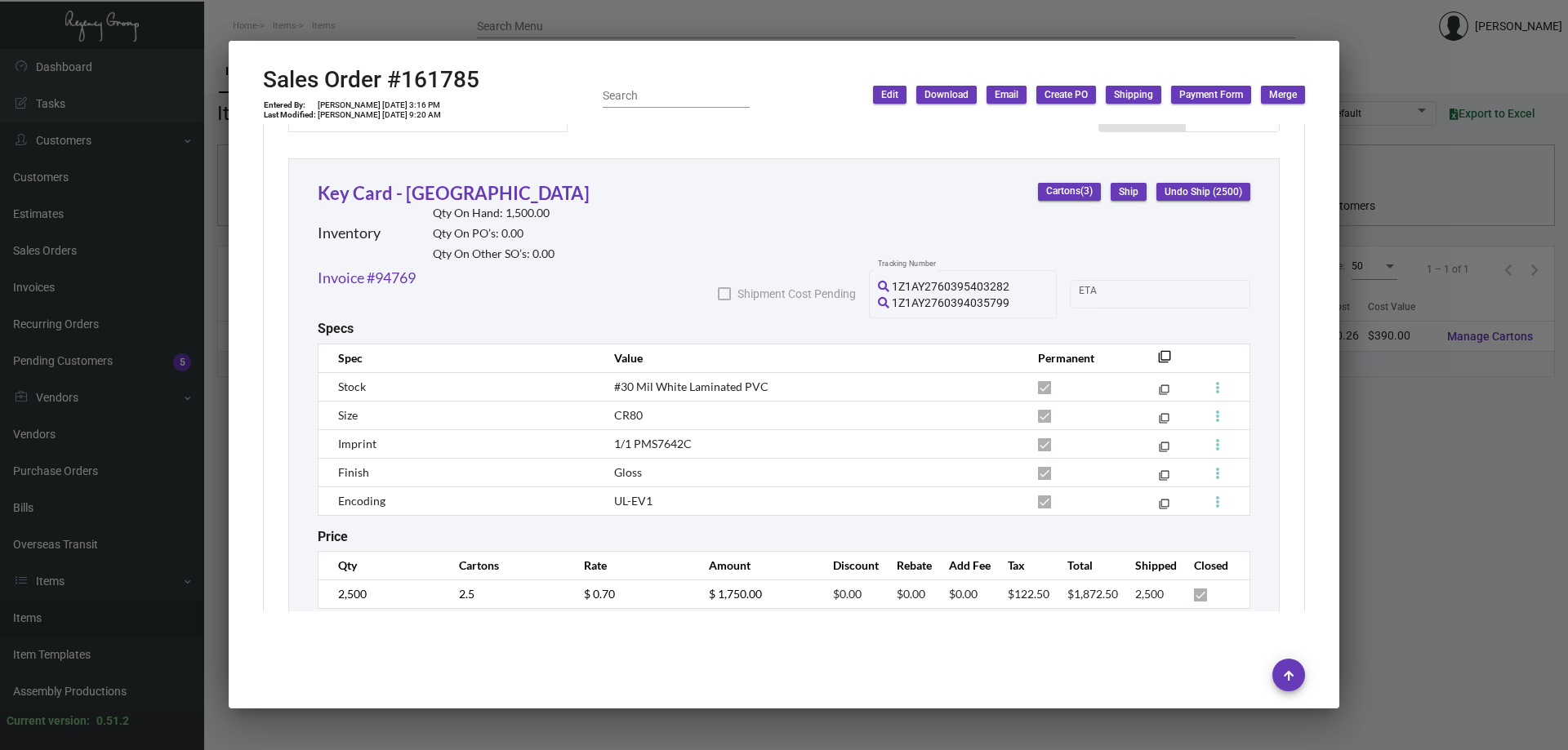
scroll to position [750, 0]
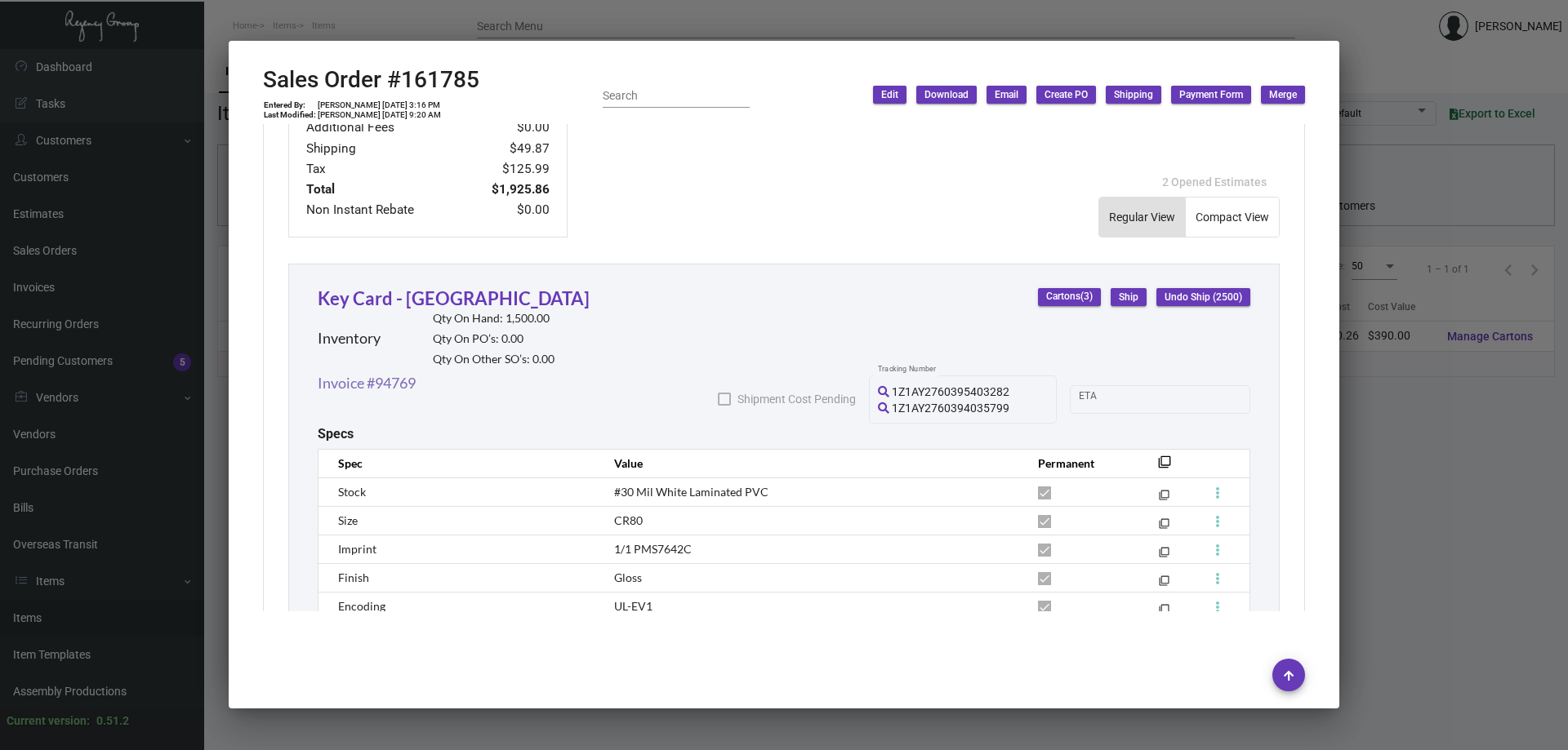
click at [392, 382] on link "Invoice #94769" at bounding box center [367, 383] width 98 height 22
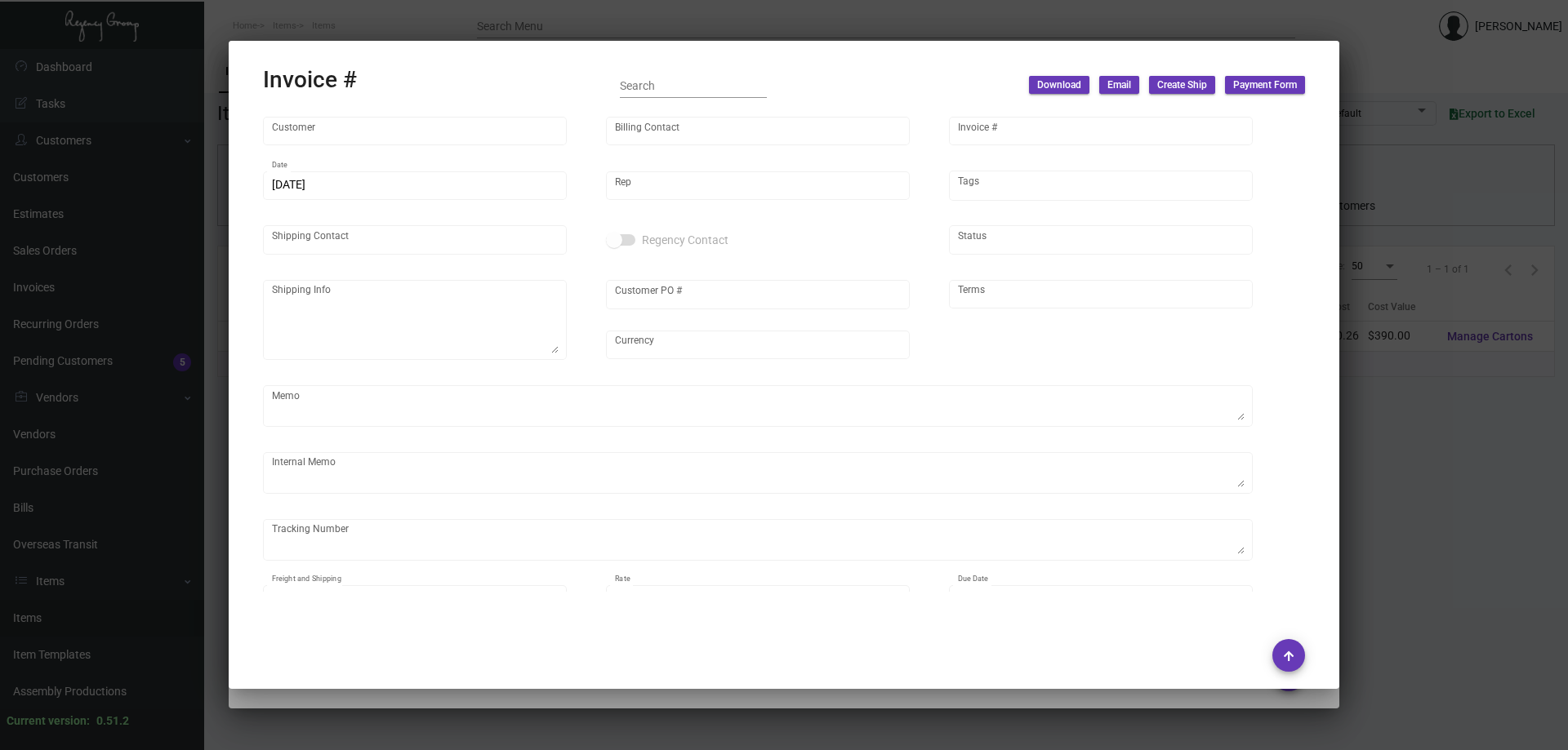
type input "[GEOGRAPHIC_DATA]"
type input "INVOICES ONLY"
type input "94769"
type input "[DATE]"
type input "[PERSON_NAME]"
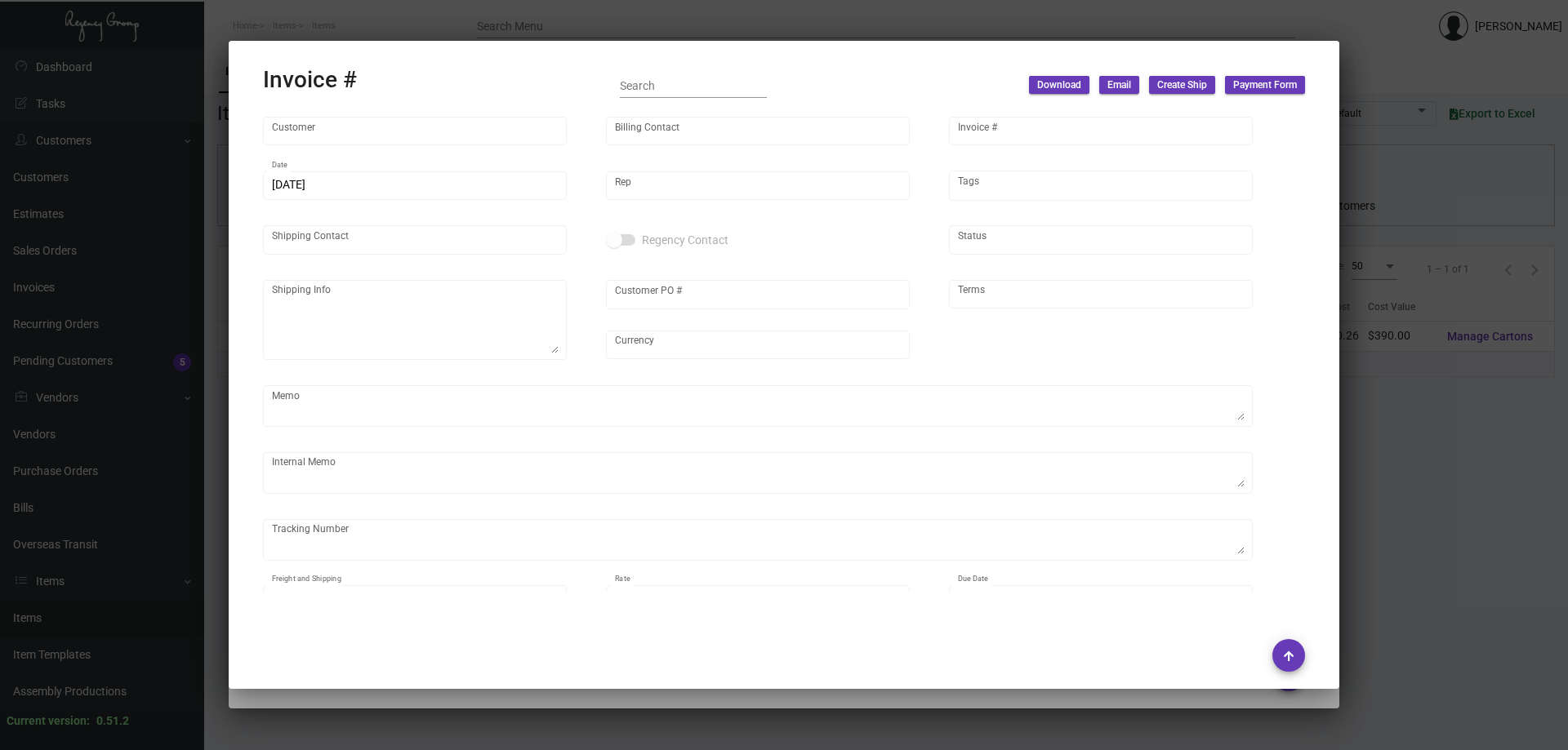
type input "[PERSON_NAME]"
type textarea "[GEOGRAPHIC_DATA] - [PERSON_NAME] [STREET_ADDRESS][PERSON_NAME]"
type input "[PERSON_NAME]"
type input "United States Dollar $"
type input "Net 30"
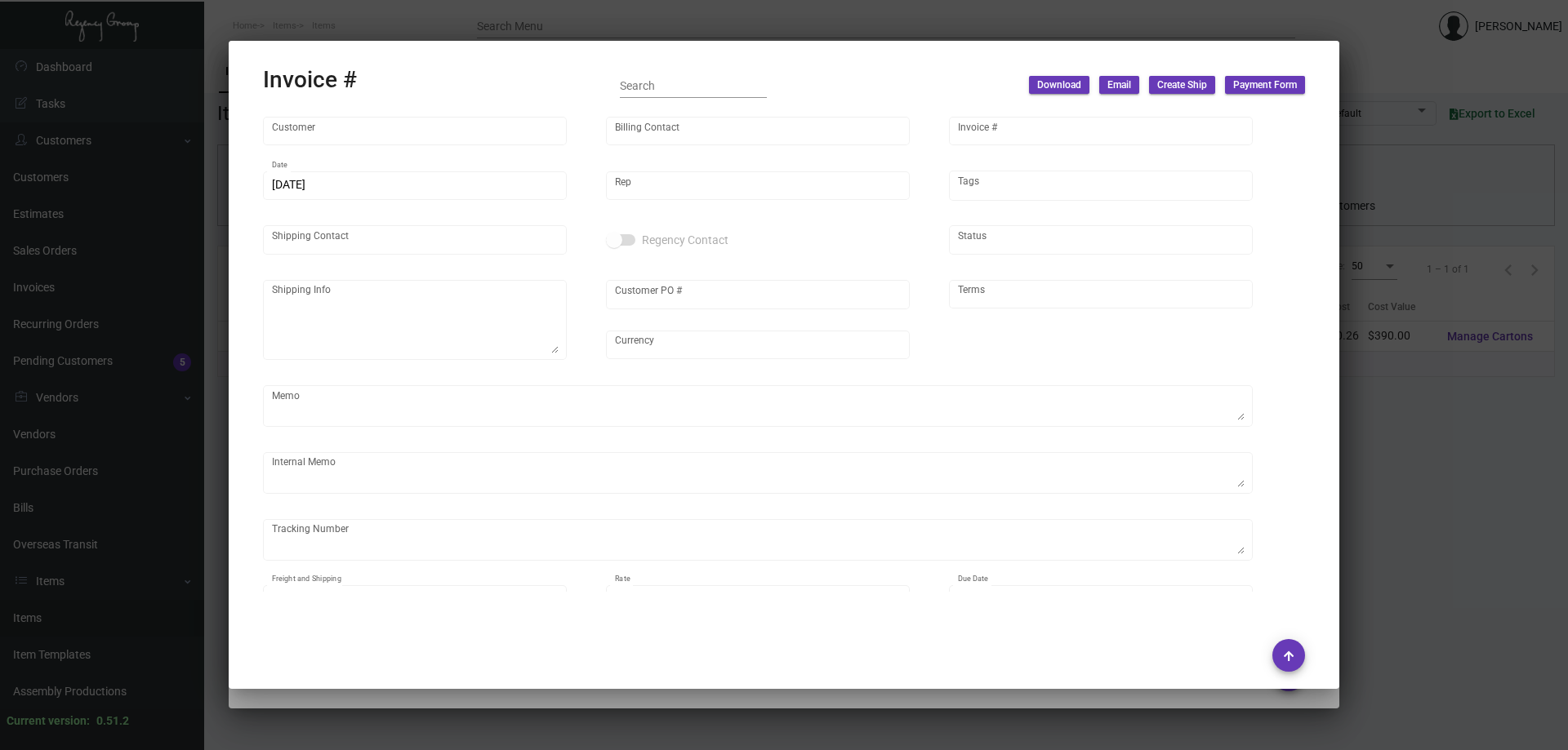
type textarea "10.93 8.35 1000 keys"
type input "$ 49.87"
type input "[DATE]"
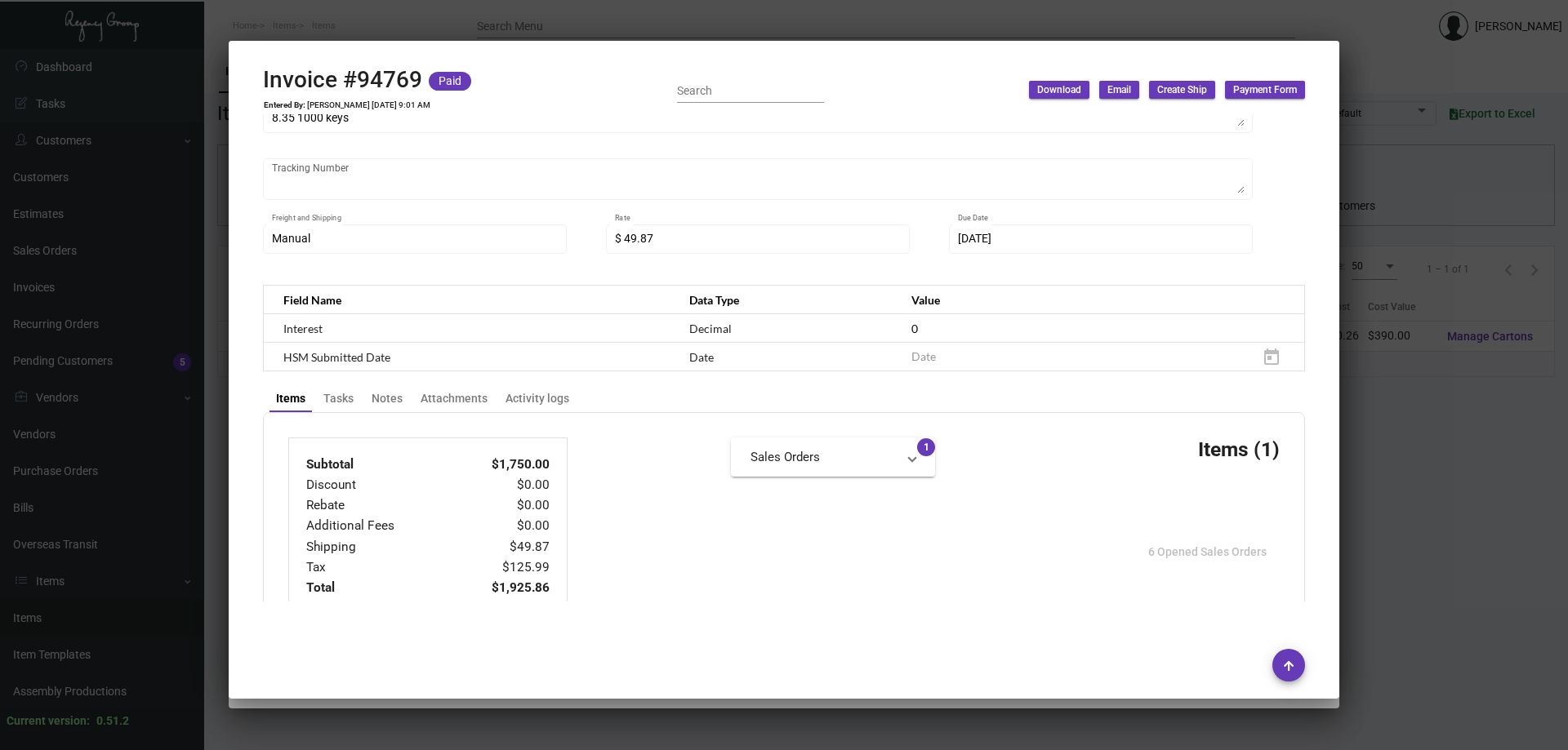
scroll to position [44, 0]
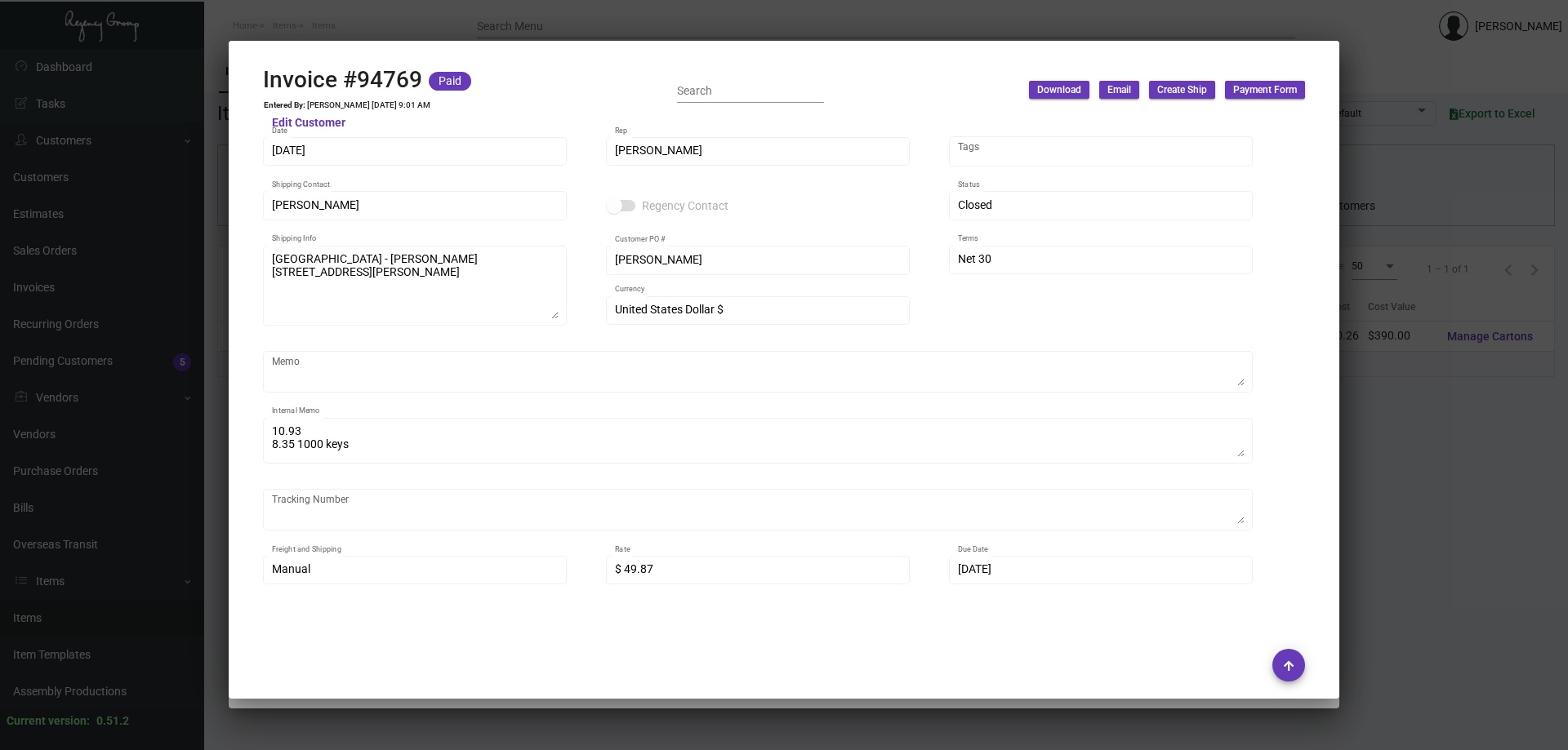
click at [500, 38] on div at bounding box center [784, 375] width 1568 height 750
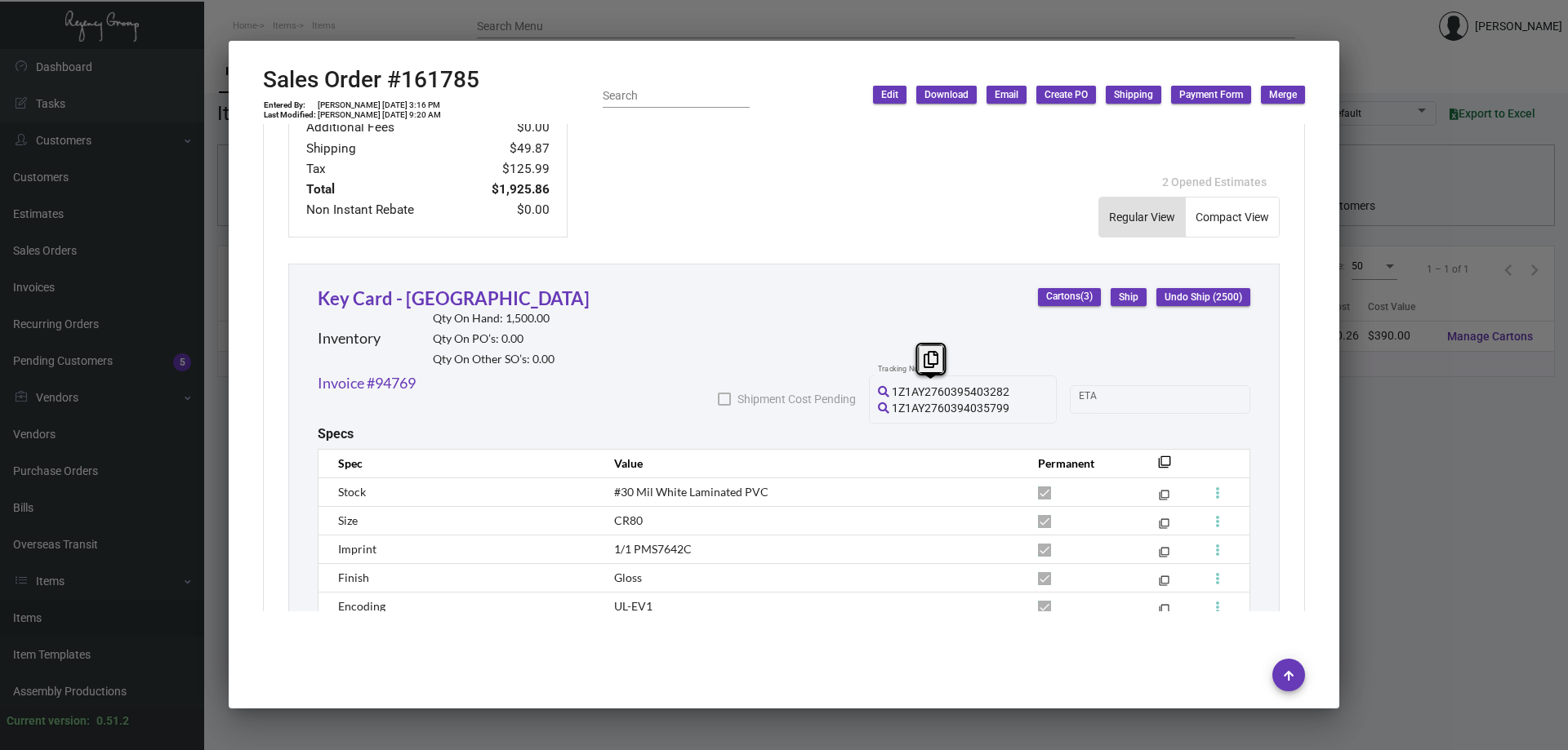
drag, startPoint x: 1004, startPoint y: 409, endPoint x: 875, endPoint y: 378, distance: 132.7
click at [878, 378] on div "1Z1AY2760395403282 1Z1AY2760394035799 Tracking Number" at bounding box center [963, 398] width 170 height 51
click at [928, 355] on icon at bounding box center [932, 359] width 15 height 17
copy div "1Z1AY2760395403282 1Z1AY2760394035799"
click at [400, 380] on link "Invoice #94769" at bounding box center [367, 383] width 98 height 22
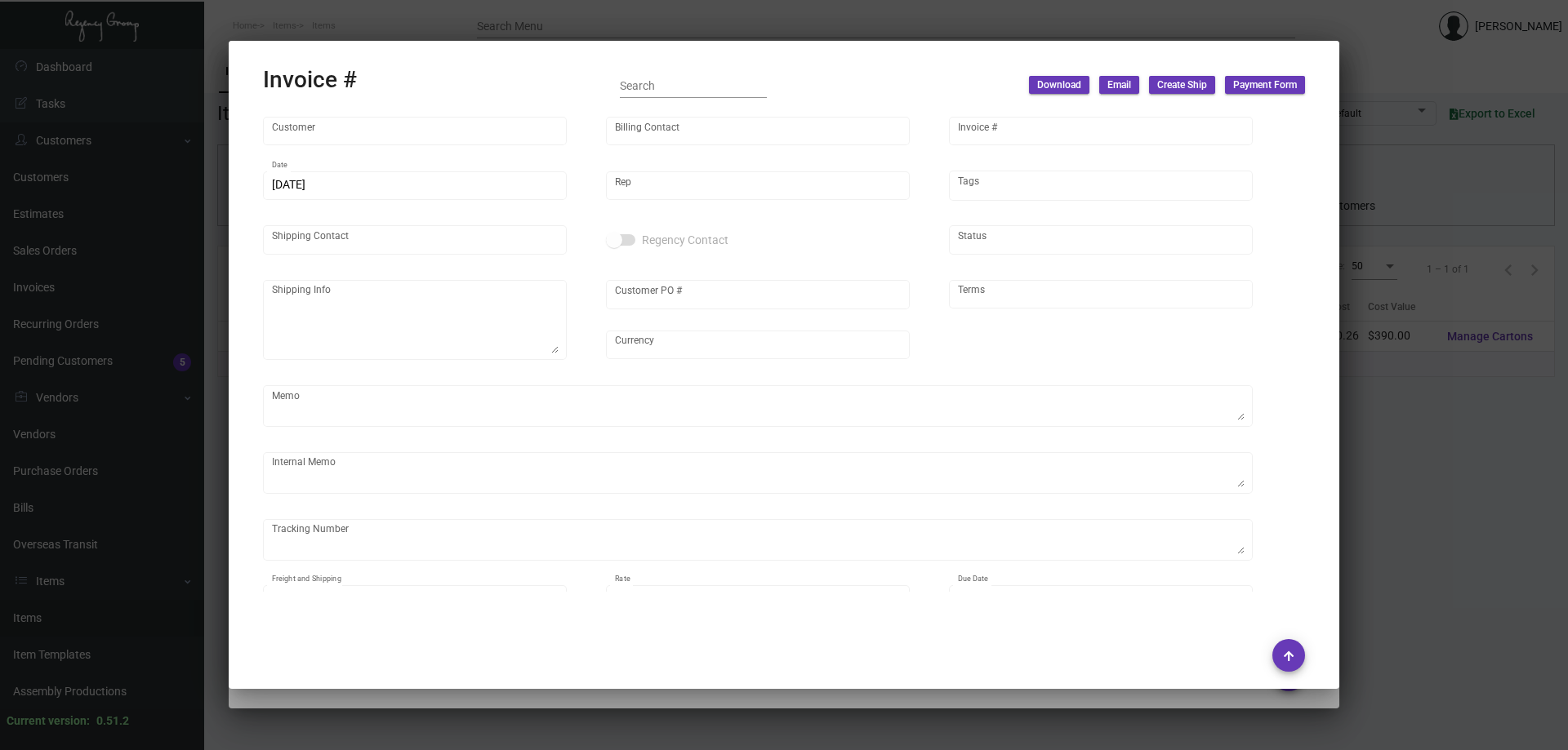
type input "[GEOGRAPHIC_DATA]"
type input "INVOICES ONLY"
type input "94769"
type input "[DATE]"
type input "[PERSON_NAME]"
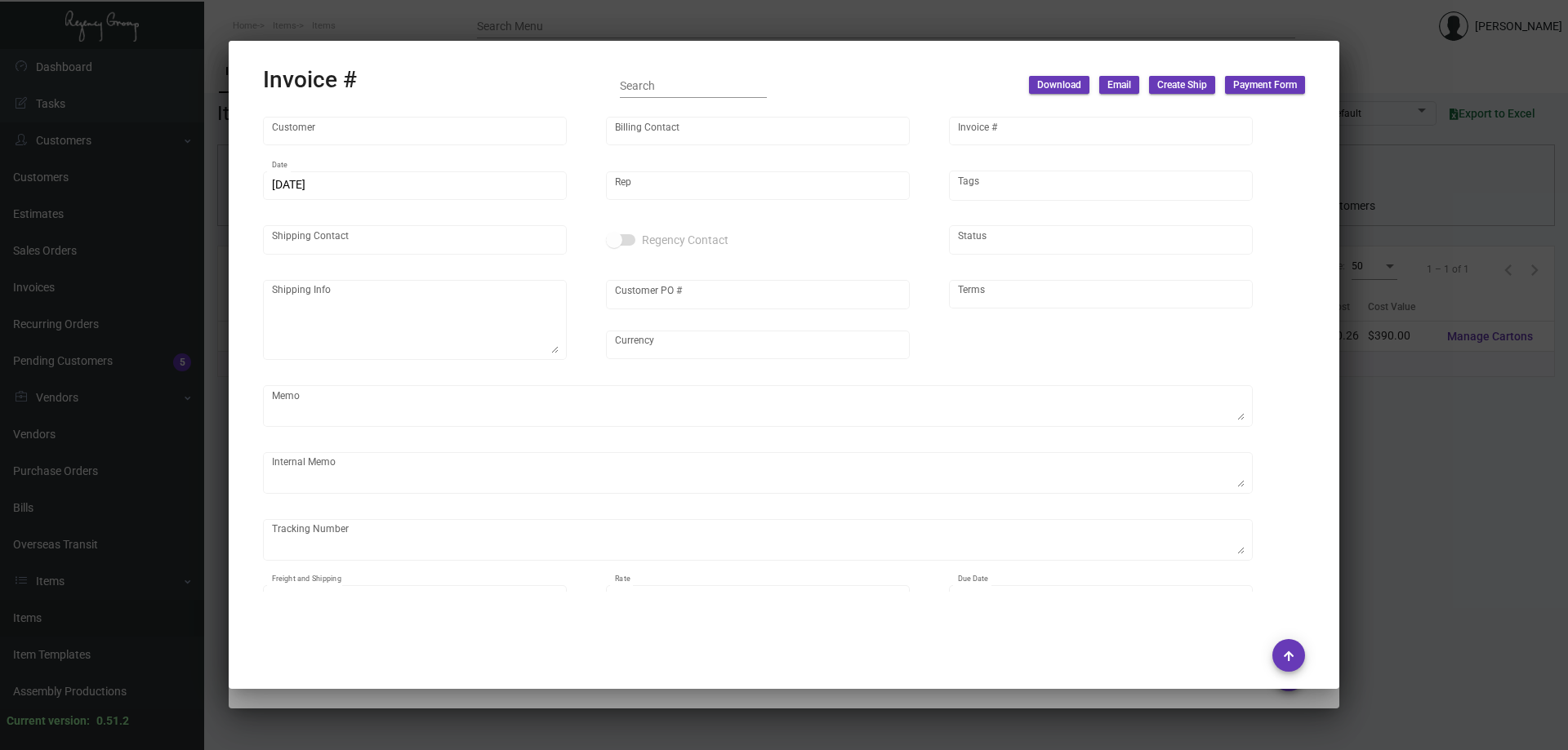
type input "[PERSON_NAME]"
type textarea "[GEOGRAPHIC_DATA] - [PERSON_NAME] [STREET_ADDRESS][PERSON_NAME]"
type input "[PERSON_NAME]"
type input "United States Dollar $"
type input "Net 30"
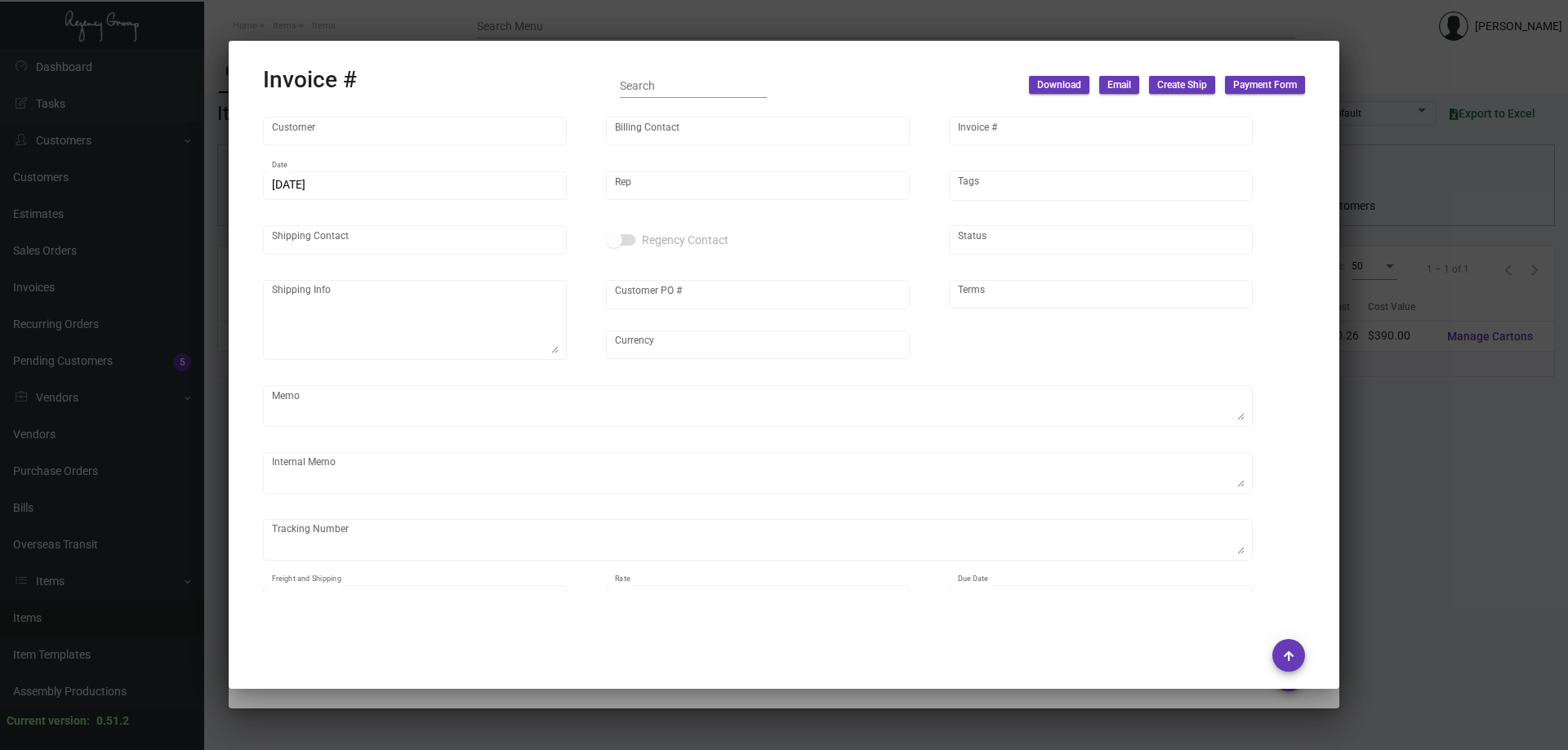
type textarea "10.93 8.35 1000 keys"
type input "$ 49.87"
type input "[DATE]"
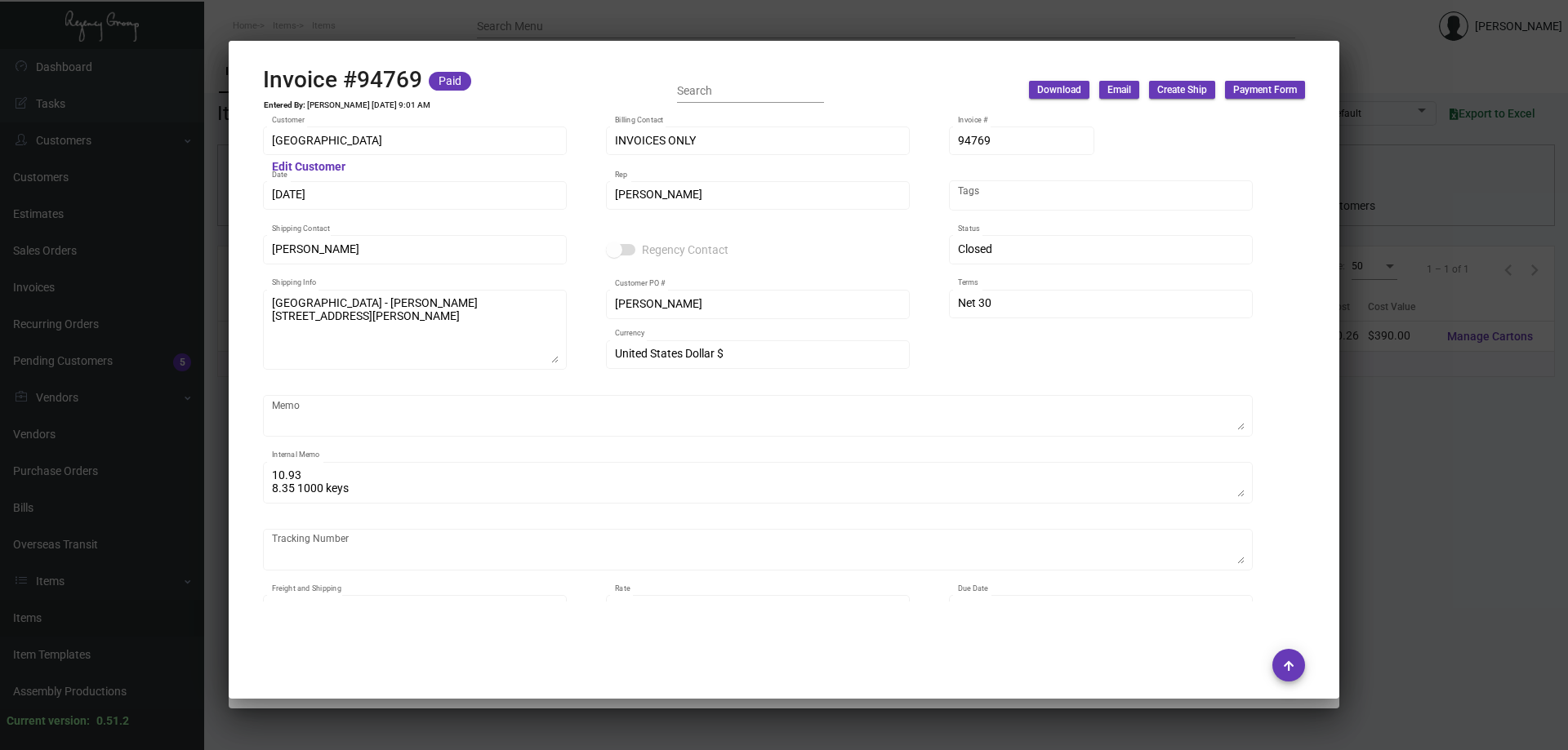
click at [492, 29] on div at bounding box center [784, 375] width 1568 height 750
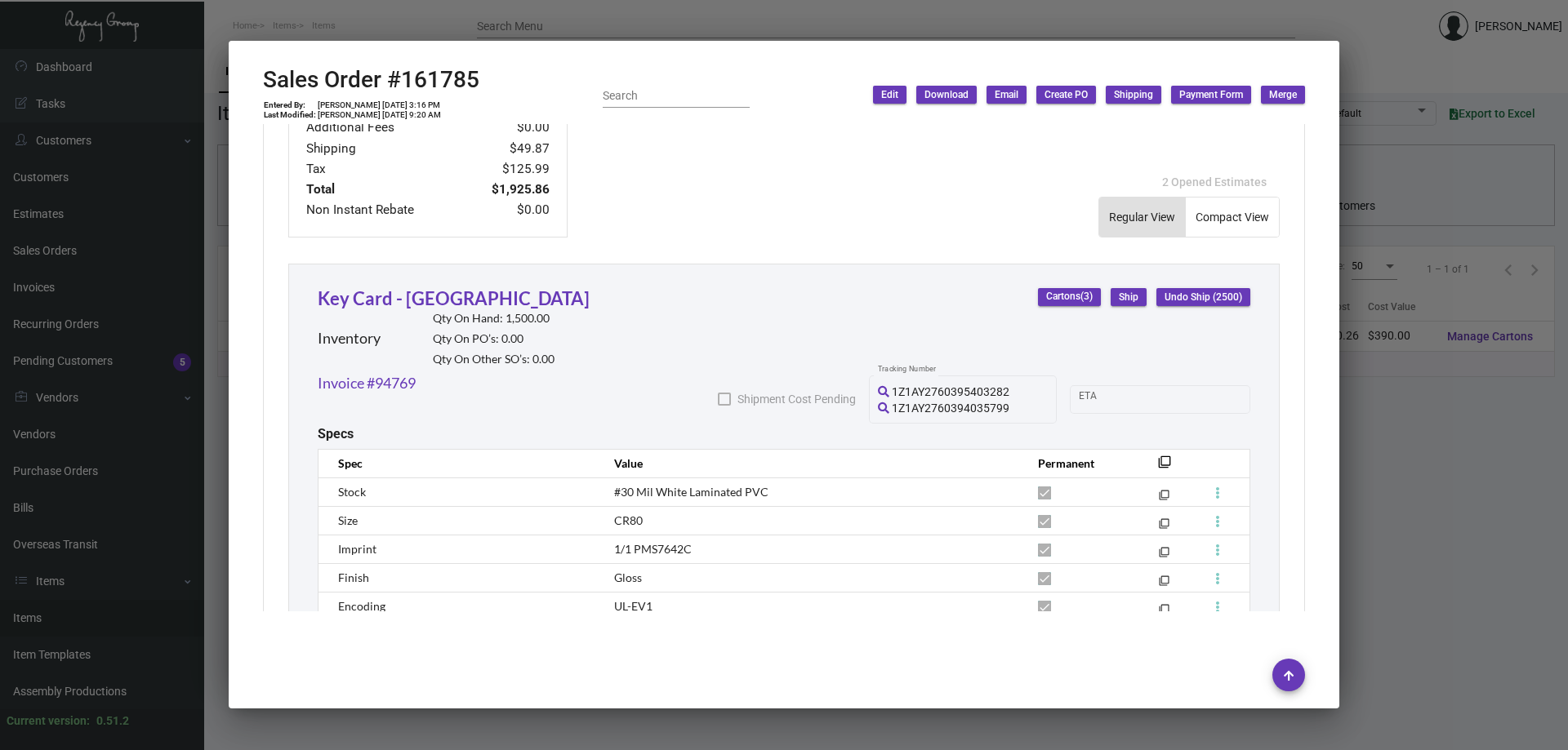
click at [97, 614] on div at bounding box center [784, 375] width 1568 height 750
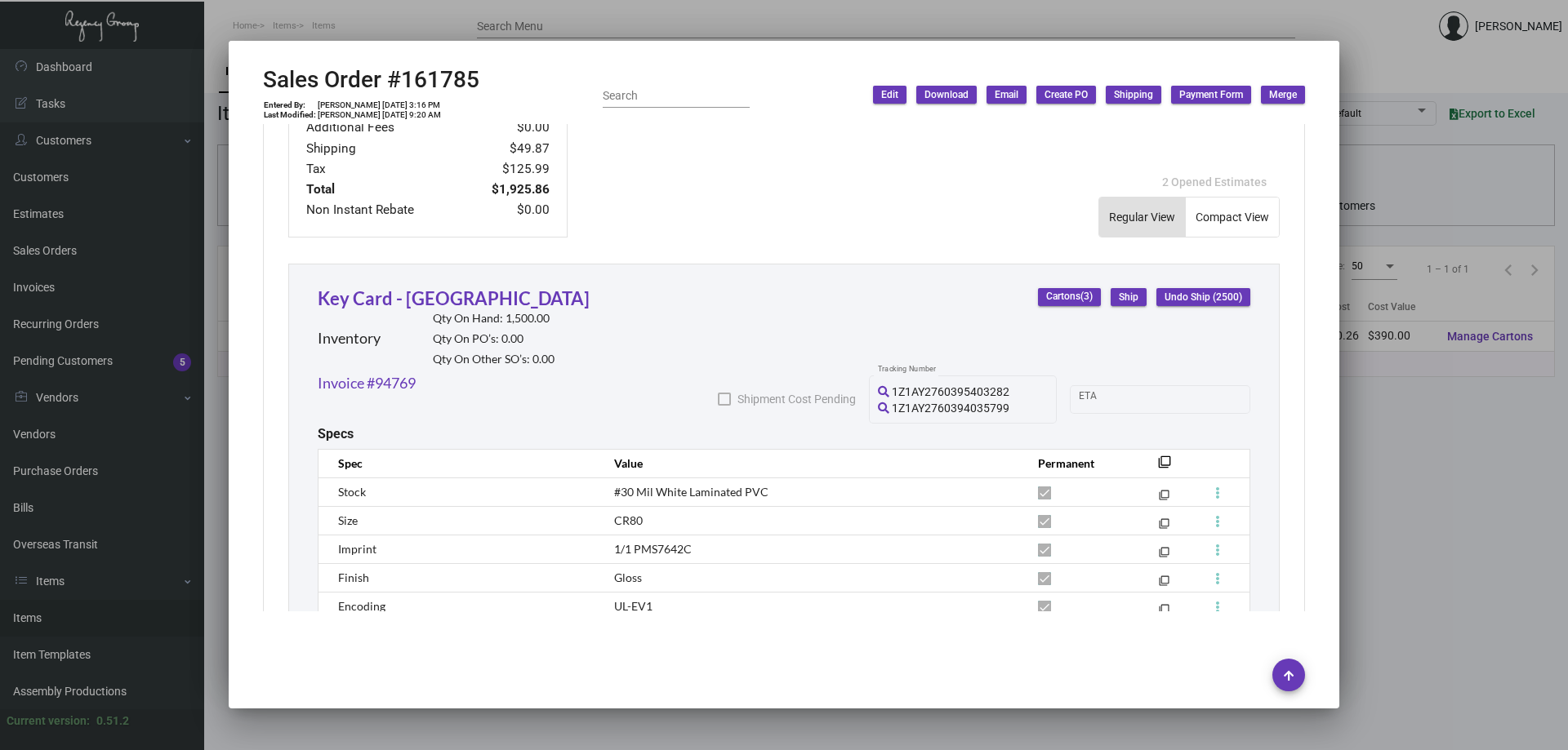
click at [97, 614] on div at bounding box center [784, 375] width 1568 height 750
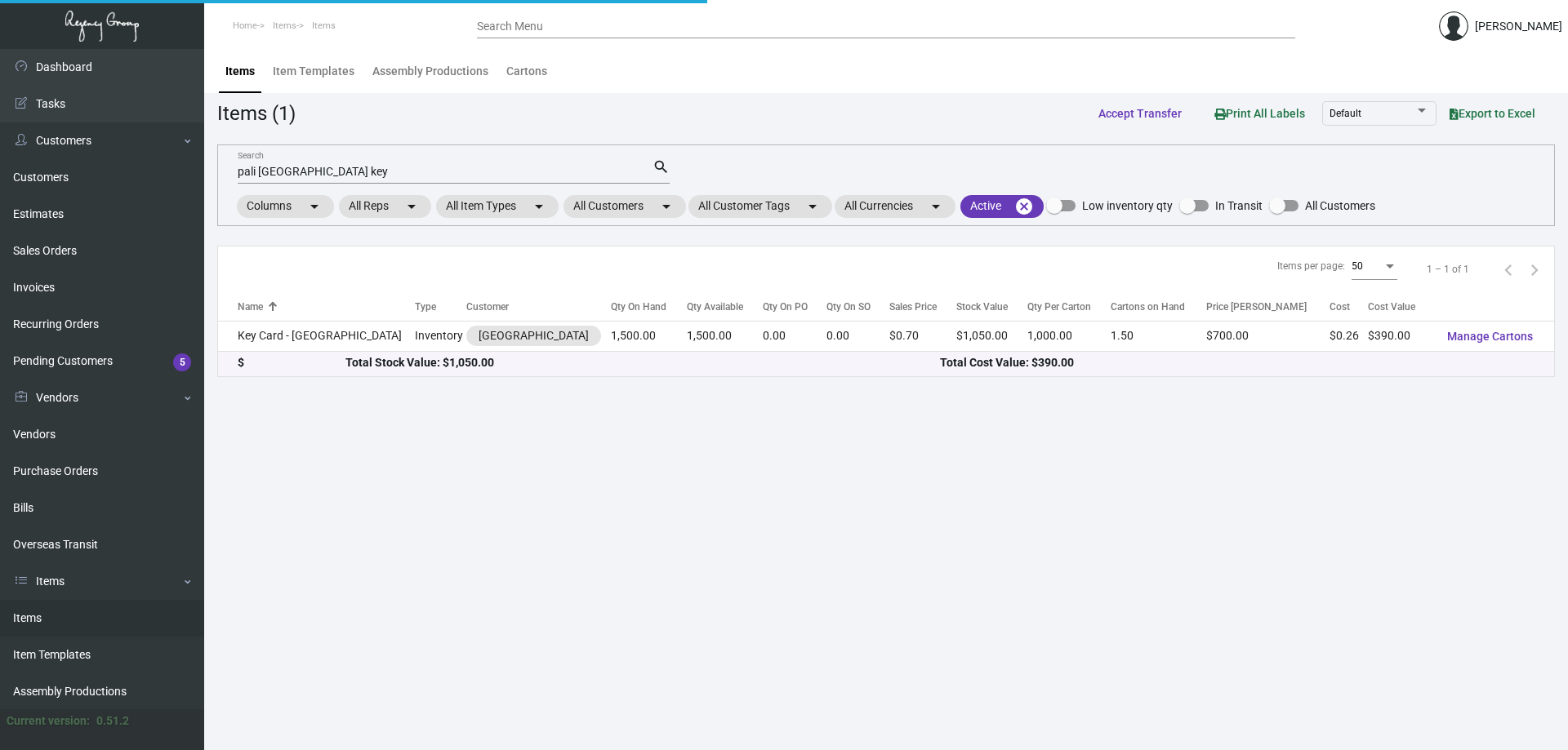
click at [97, 614] on link "Items" at bounding box center [102, 618] width 204 height 37
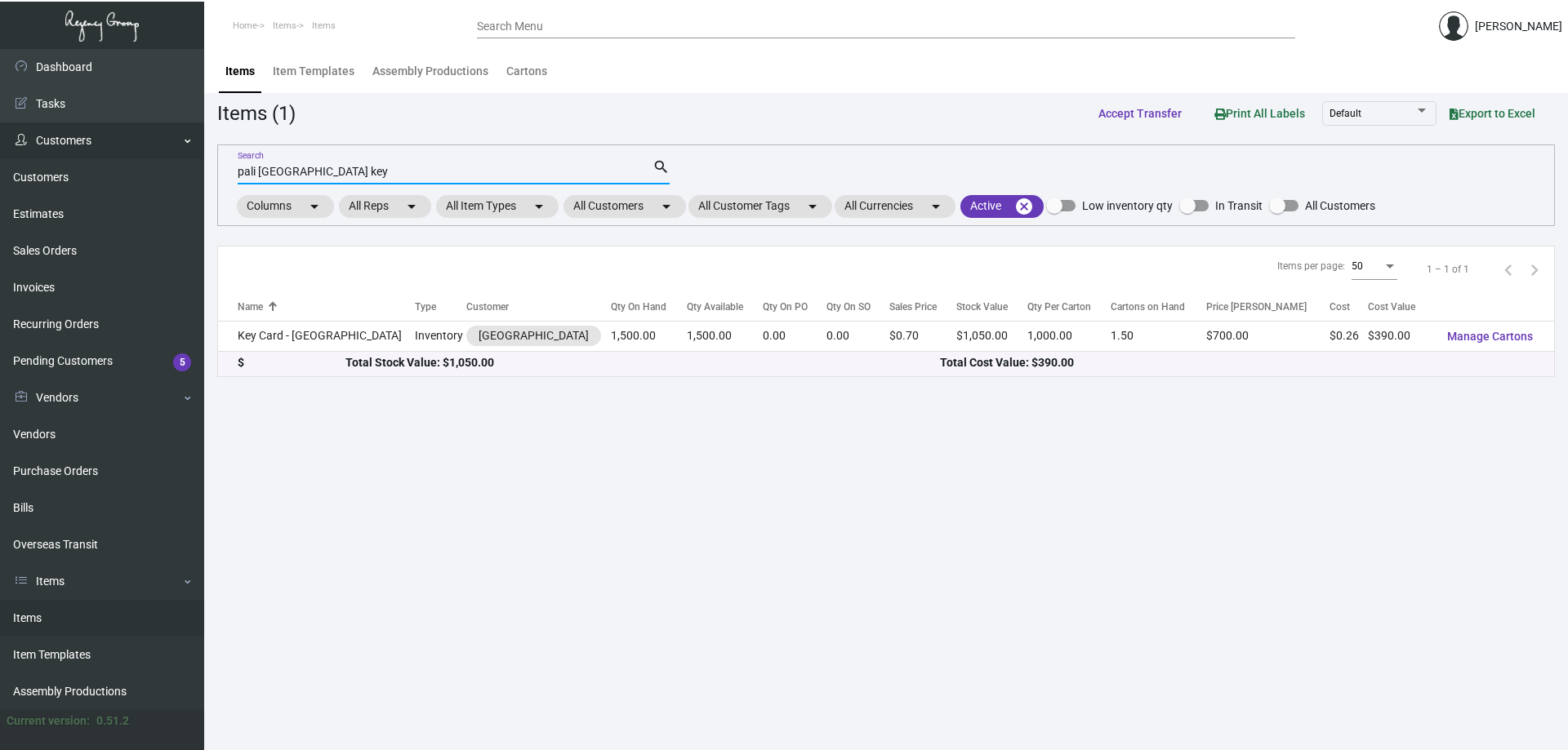
drag, startPoint x: 357, startPoint y: 174, endPoint x: 94, endPoint y: 134, distance: 266.0
click at [94, 134] on div "Dashboard Dashboard Tasks Customers Customers Estimates Sales Orders Invoices R…" at bounding box center [784, 399] width 1568 height 701
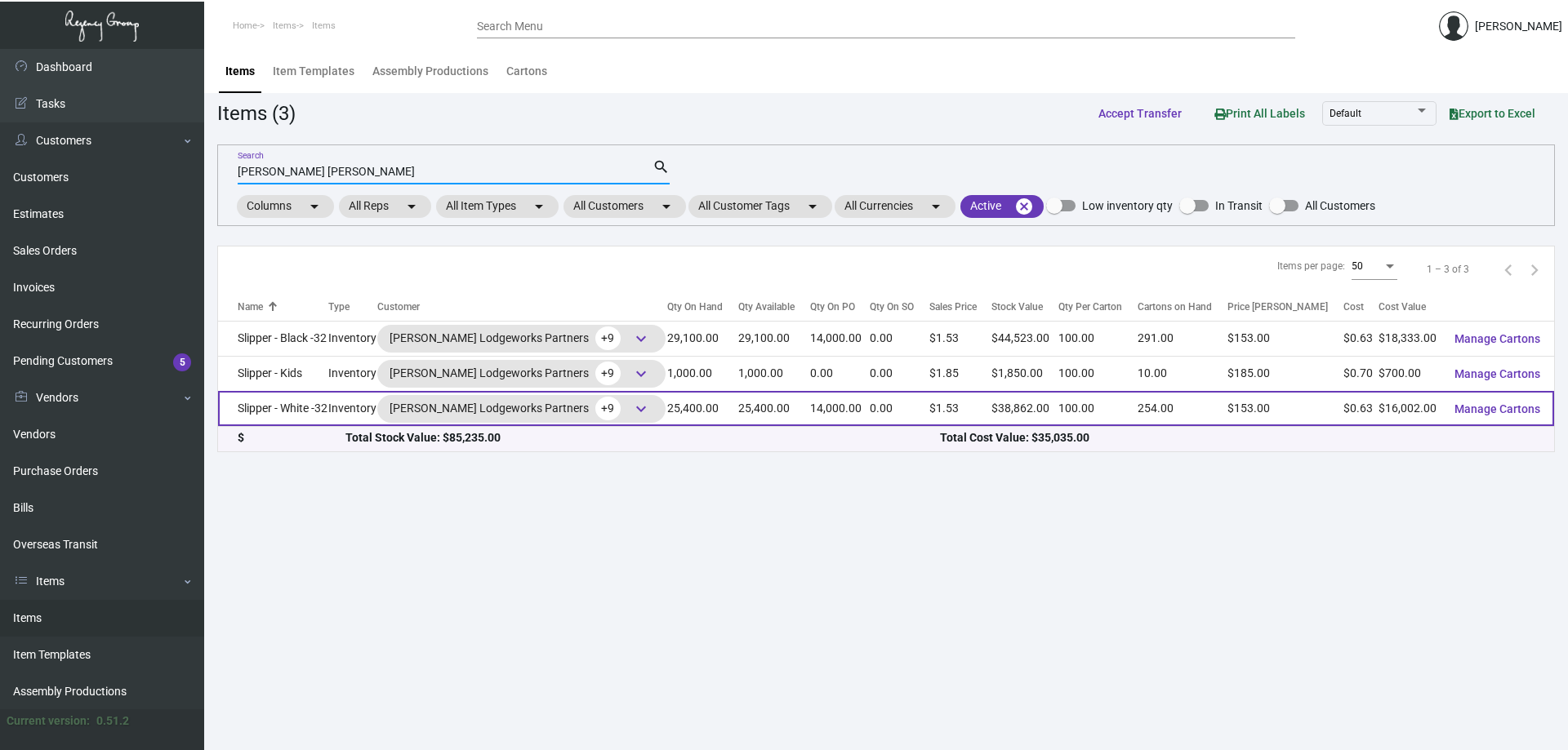
type input "[PERSON_NAME] [PERSON_NAME]"
click at [285, 397] on td "Slipper - White -32" at bounding box center [273, 409] width 110 height 35
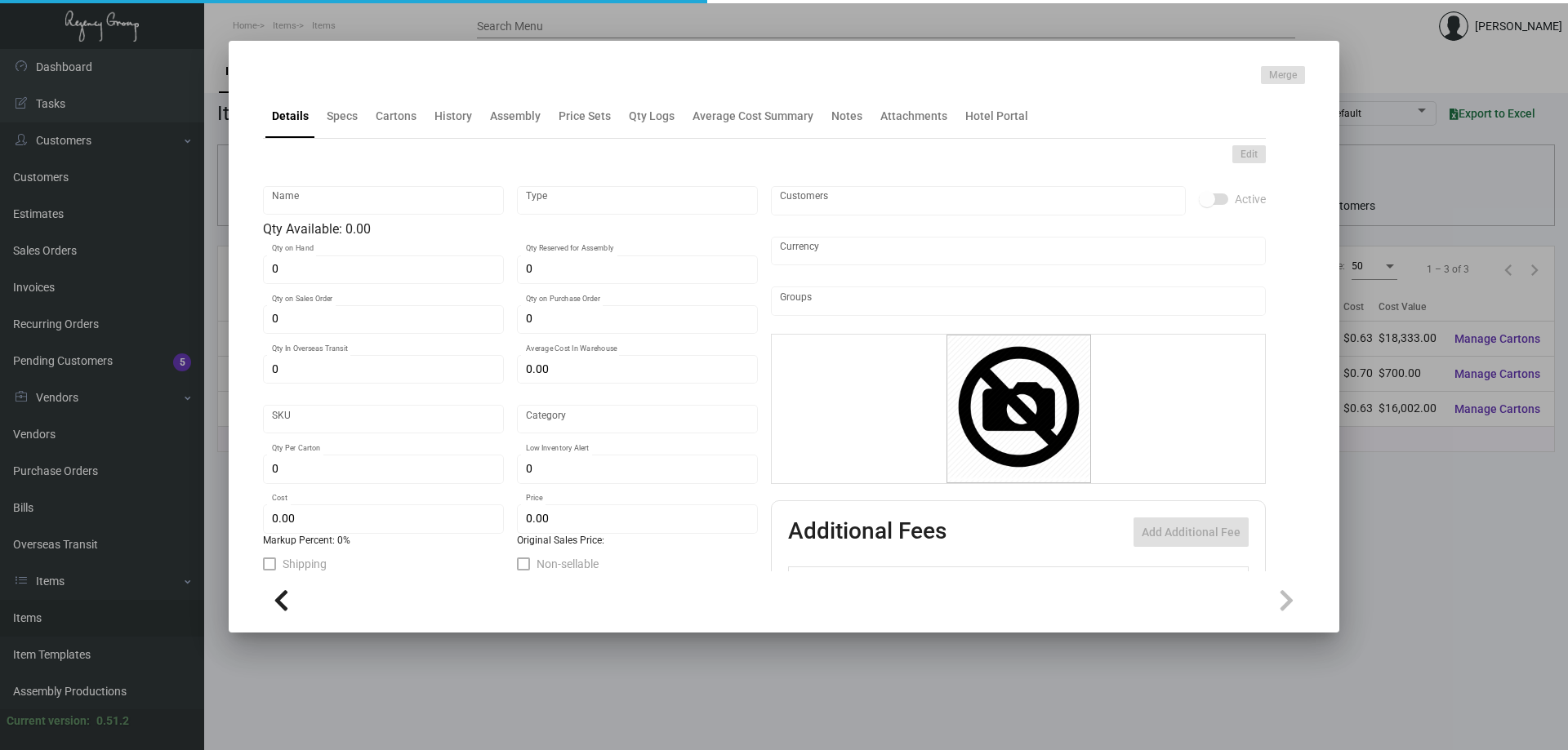
type input "Slipper - White -32"
type input "Inventory"
type input "25,400"
type input "14,000"
type input "$ 0.63664"
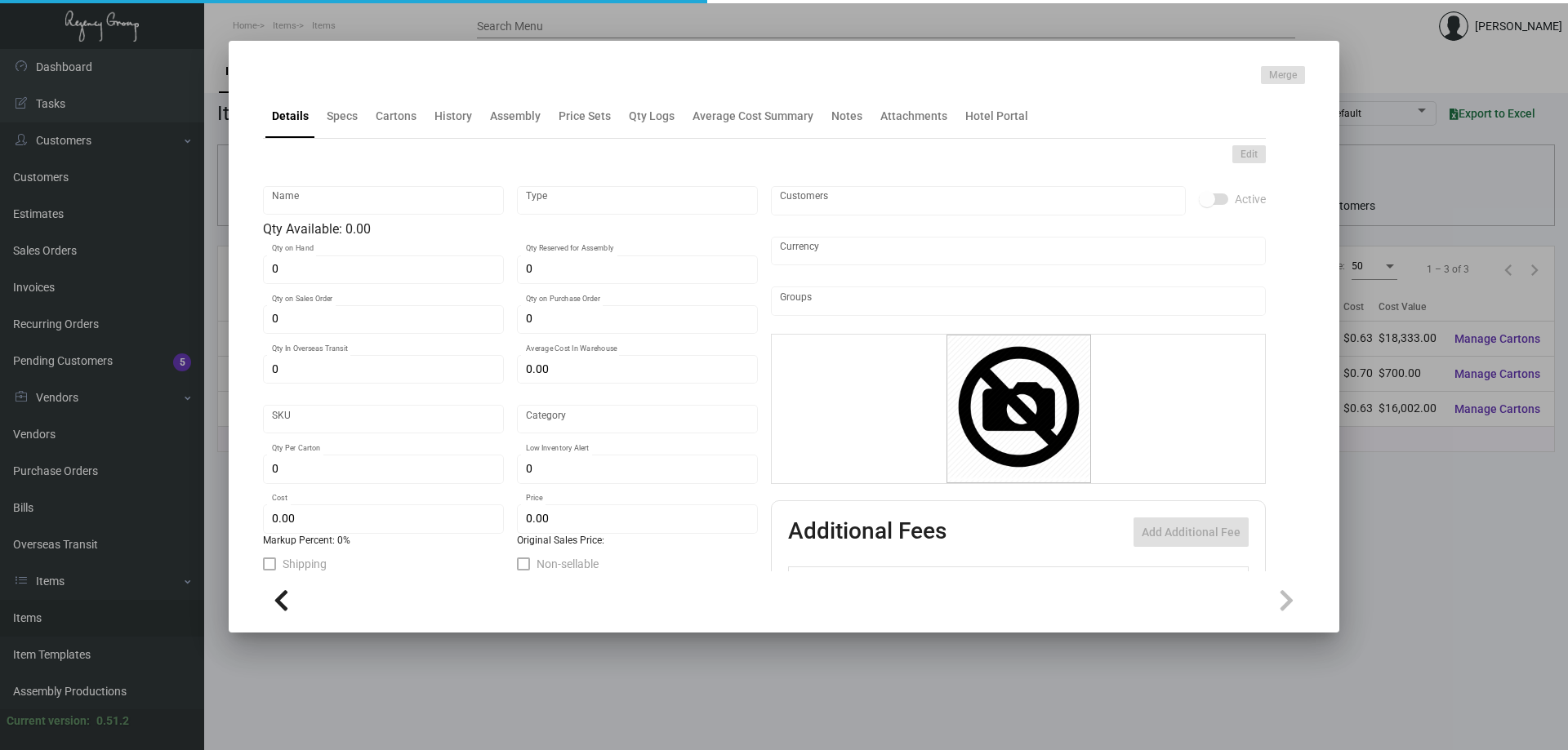
type input "Overseas"
type input "100"
type input "$ 0.63"
type input "$ 1.53"
type textarea "HR Slipper: Size #10 slipper, 1 size to fit all, black color cushion material ,…"
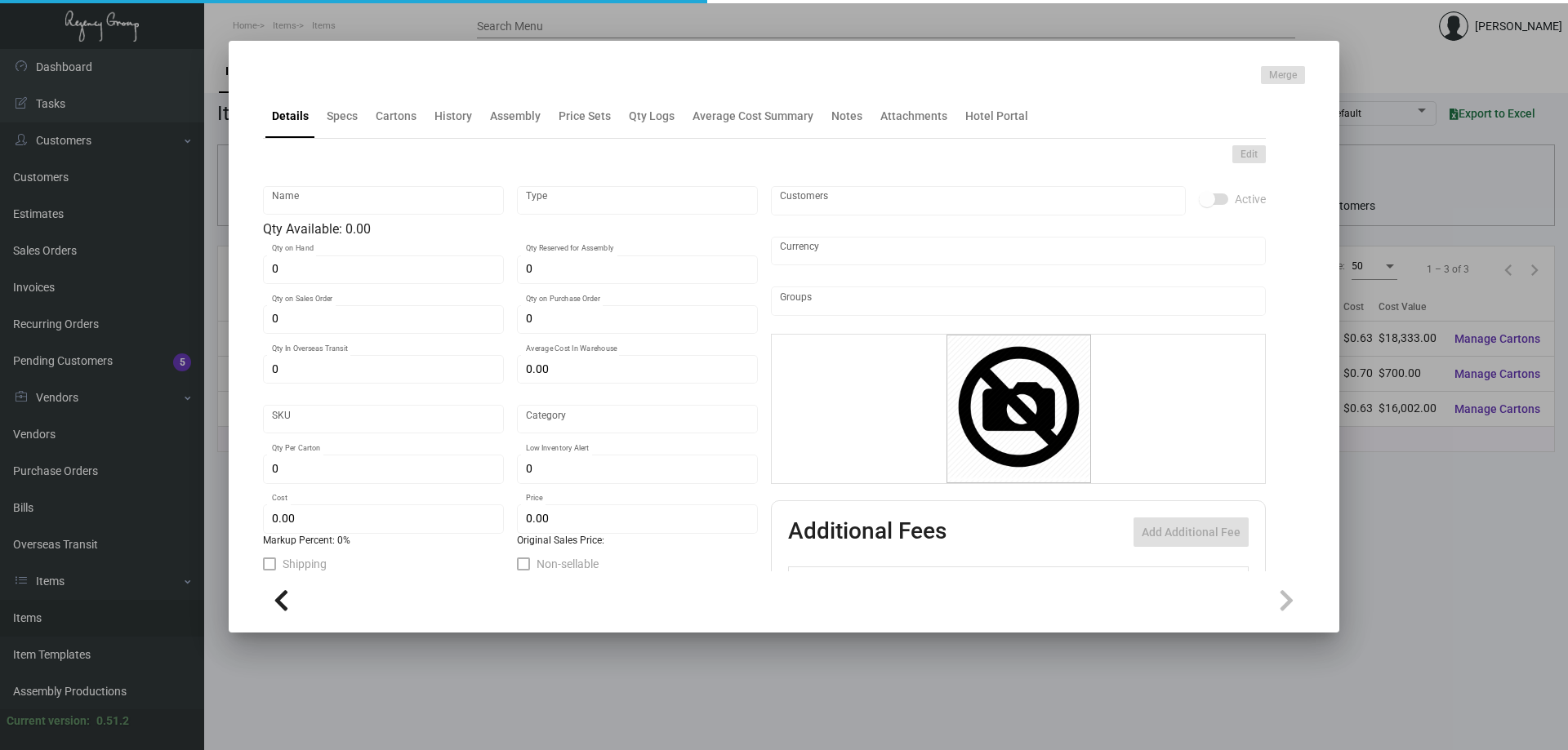
type textarea "HR Slipper: Size #10 slipper, 1 size to fit all, black color cushion material ,…"
checkbox input "true"
type input "United States Dollar $"
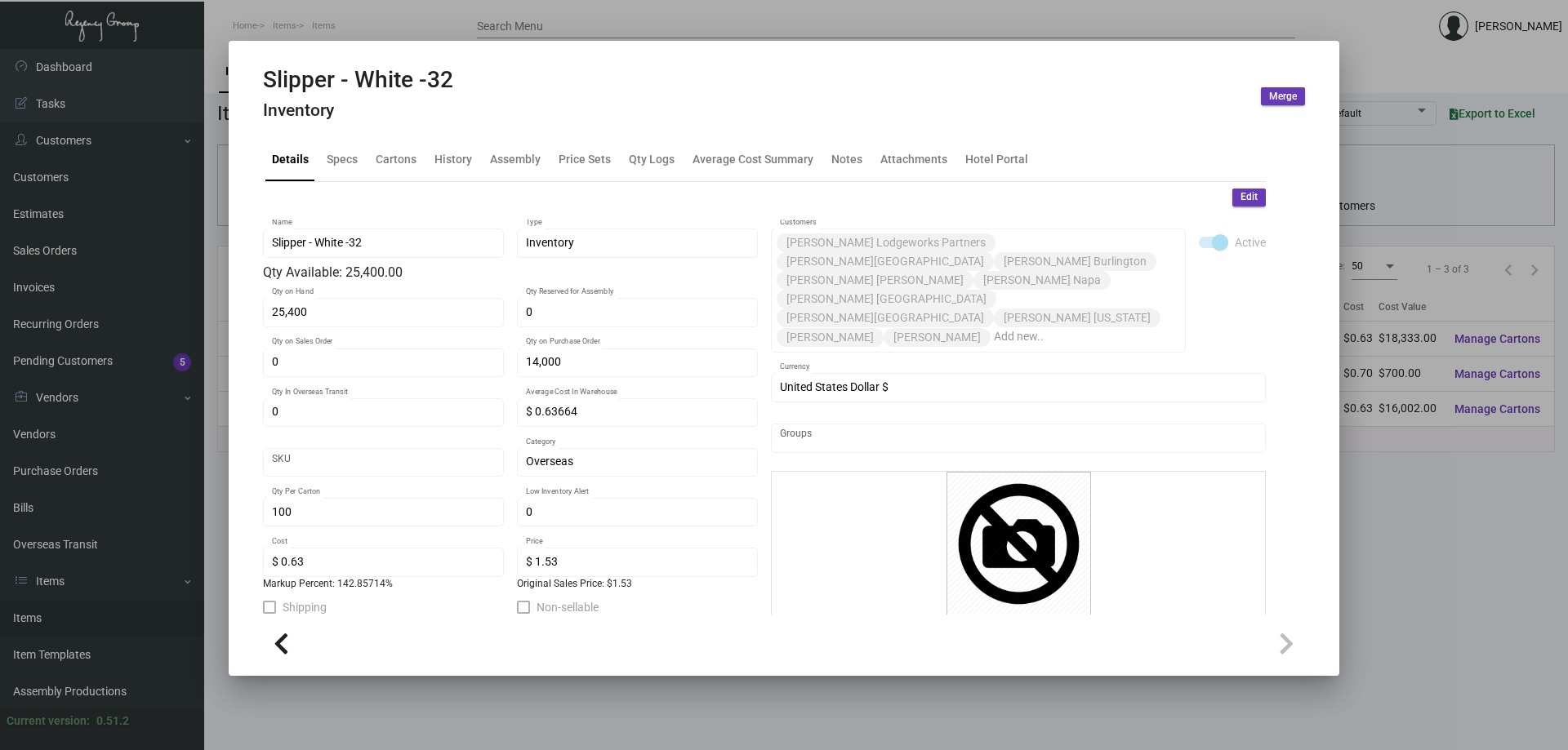
click at [563, 22] on div at bounding box center [784, 375] width 1568 height 750
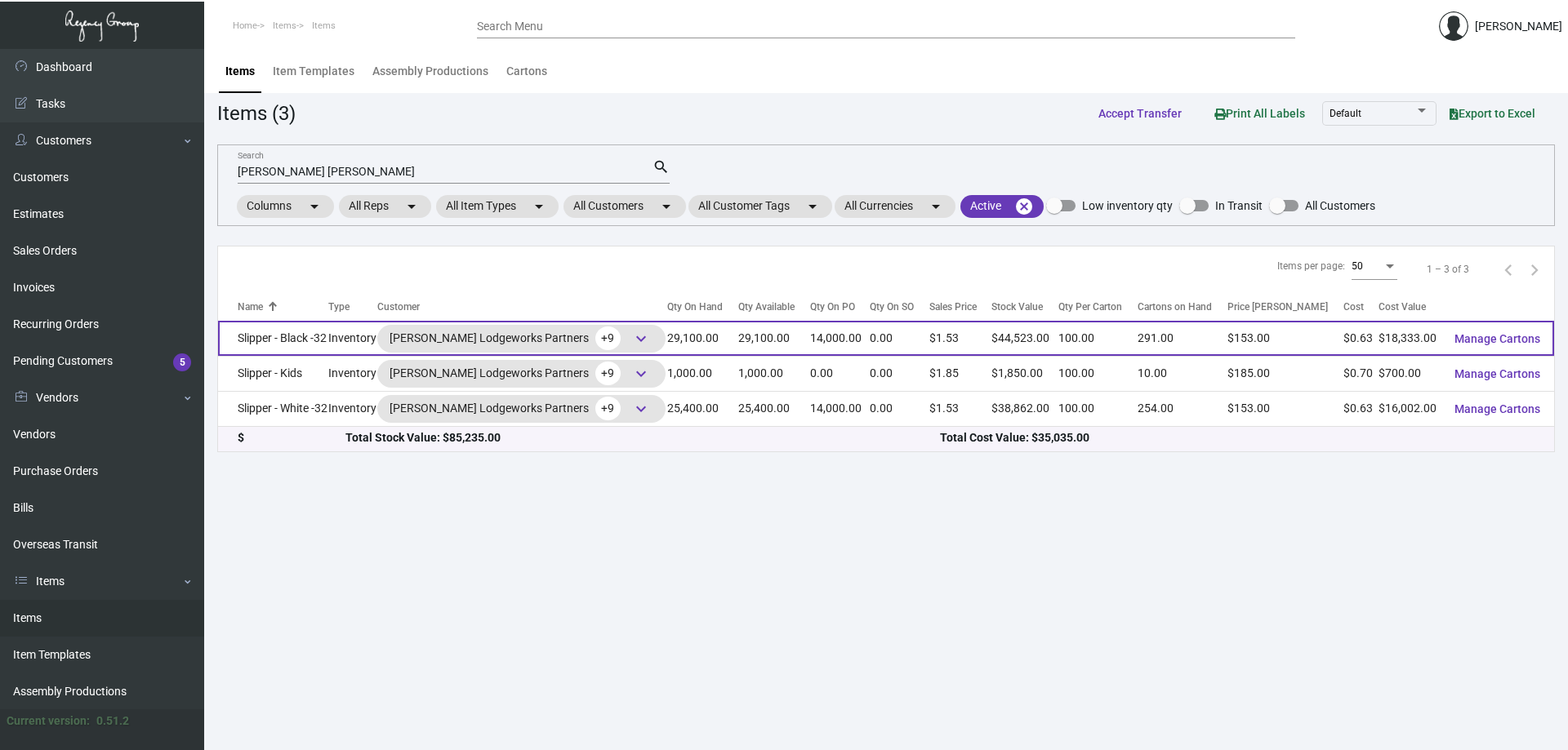
click at [289, 339] on td "Slipper - Black -32" at bounding box center [273, 338] width 110 height 35
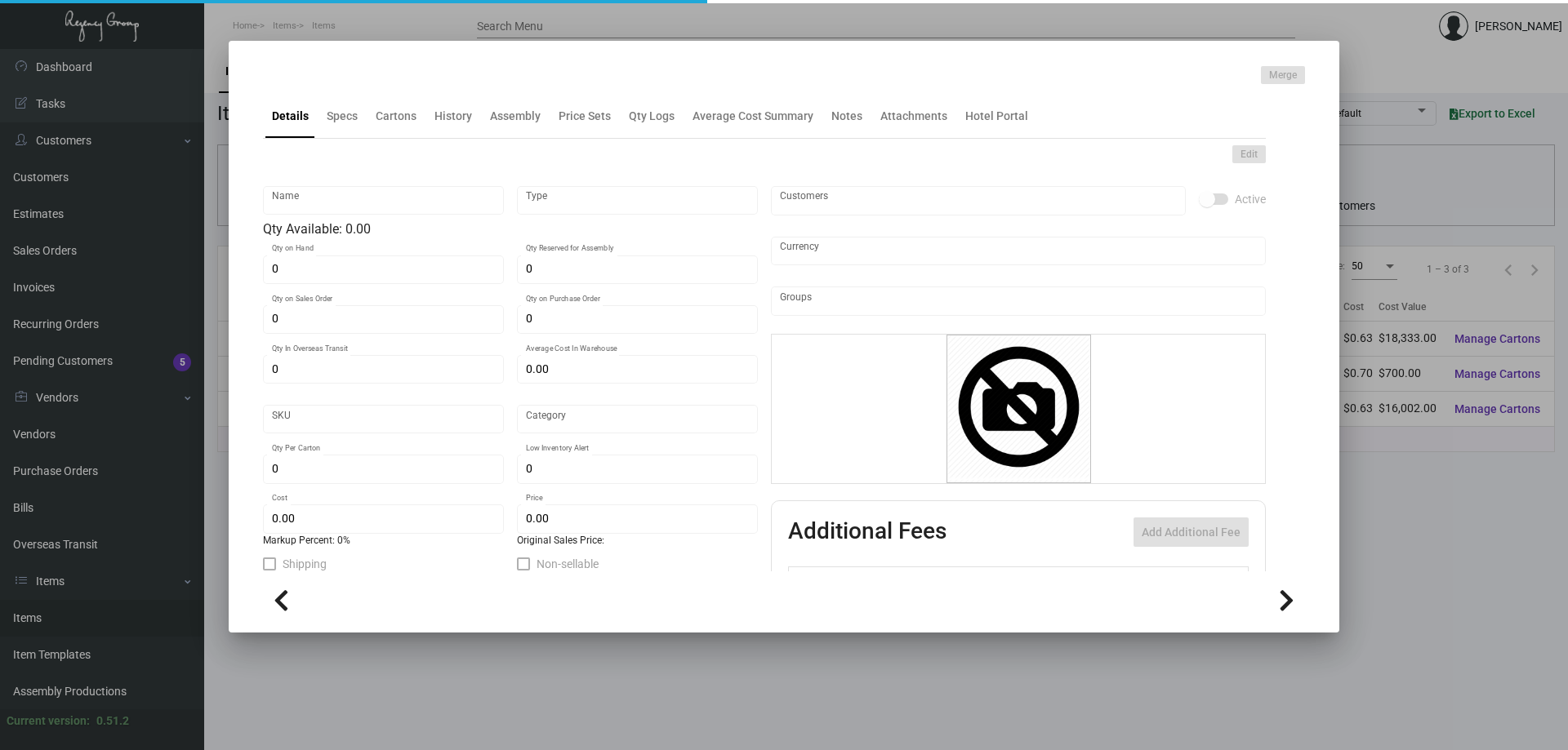
type input "Slipper - Black -32"
type input "Inventory"
type input "29,100"
type input "14,000"
type input "$ 0.63664"
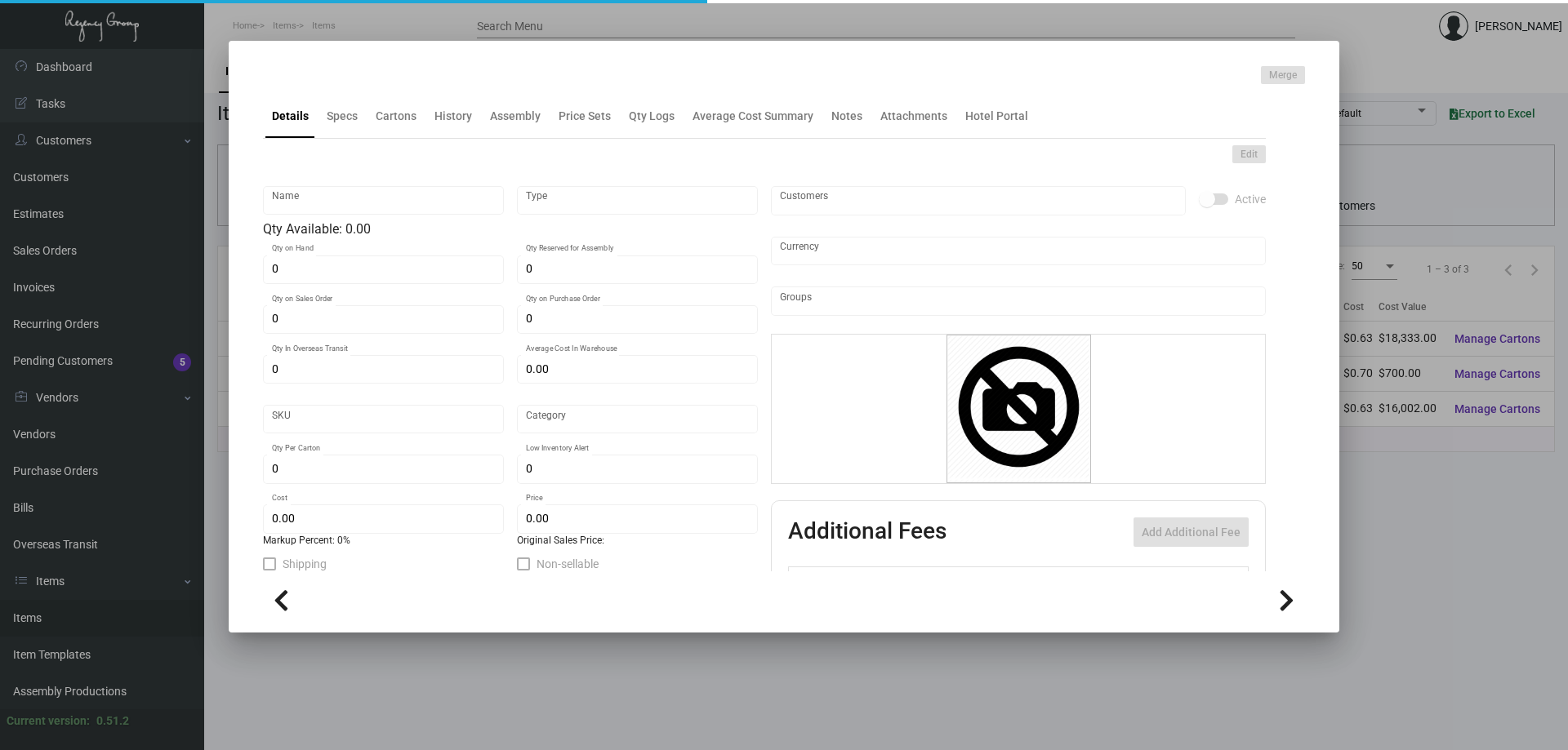
type input "Overseas"
type input "100"
type input "$ 0.63"
type input "$ 1.53"
type textarea "HR Slipper: Size #10 slipper, 1 size to fit all, black color cushion material ,…"
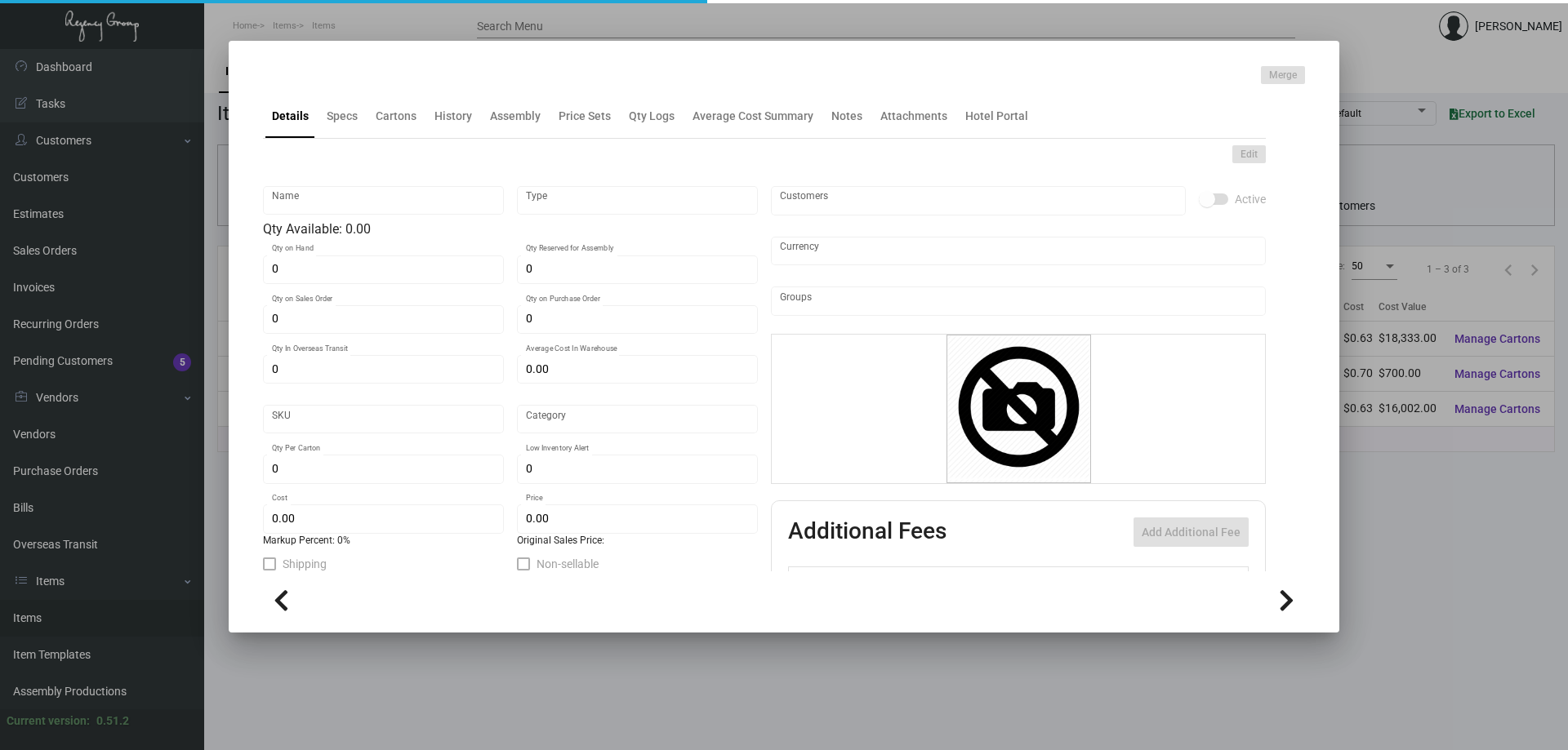
type textarea "HR Slipper: Size #10 slipper, 1 size to fit all, black color cushion material ,…"
checkbox input "true"
type input "United States Dollar $"
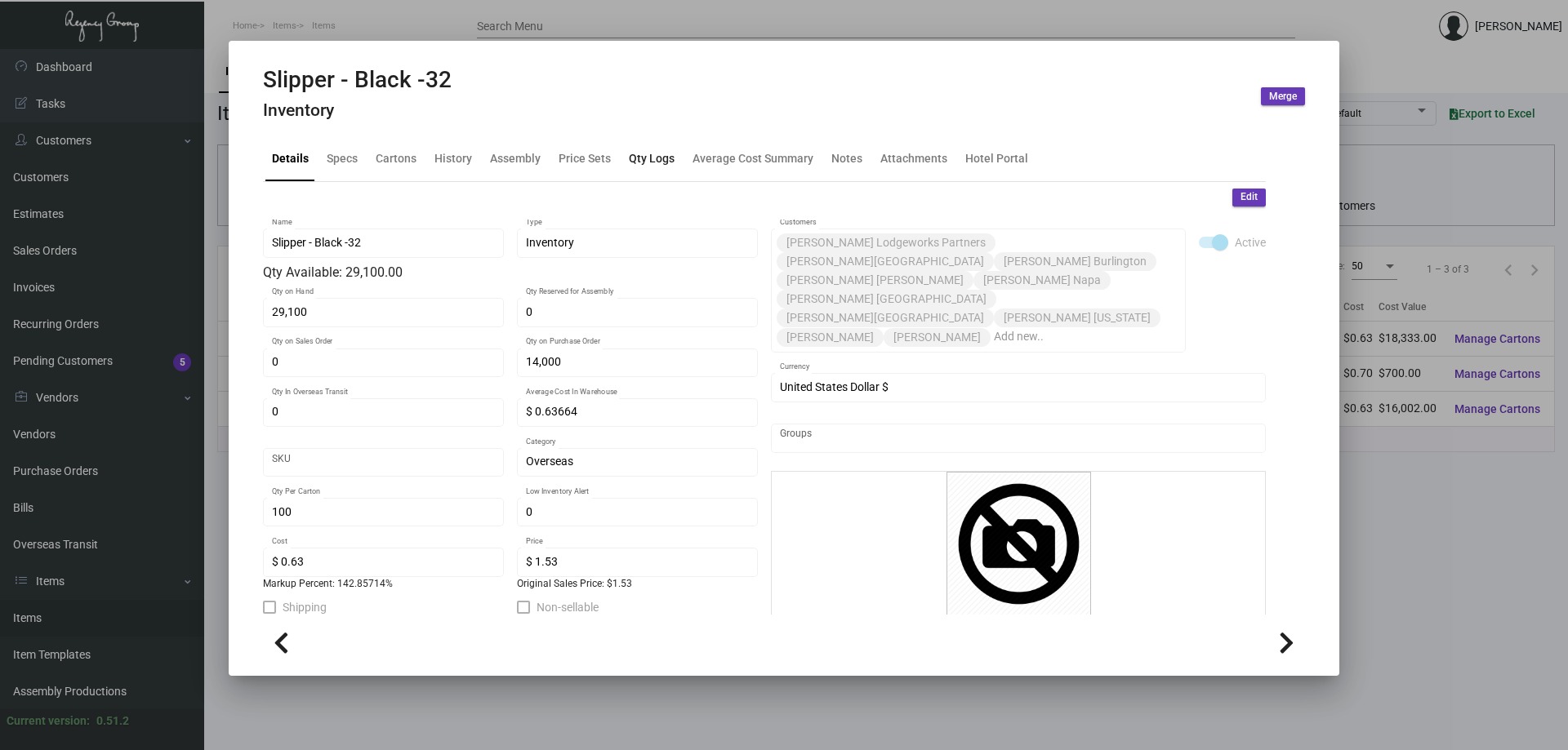
click at [629, 160] on div "Qty Logs" at bounding box center [651, 159] width 45 height 17
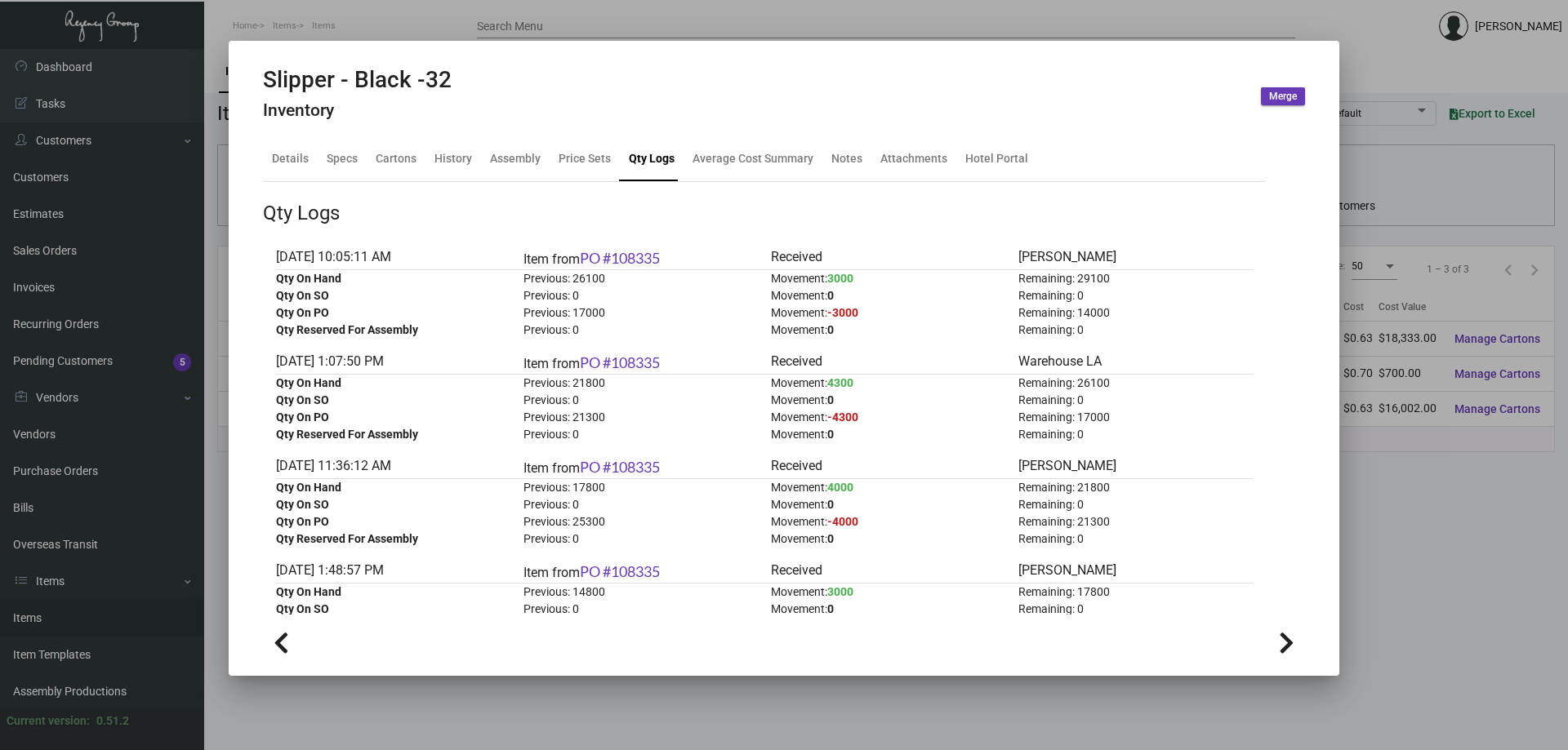
drag, startPoint x: 396, startPoint y: 706, endPoint x: 332, endPoint y: 722, distance: 66.0
click at [396, 706] on div at bounding box center [784, 375] width 1568 height 750
